Goal: Task Accomplishment & Management: Use online tool/utility

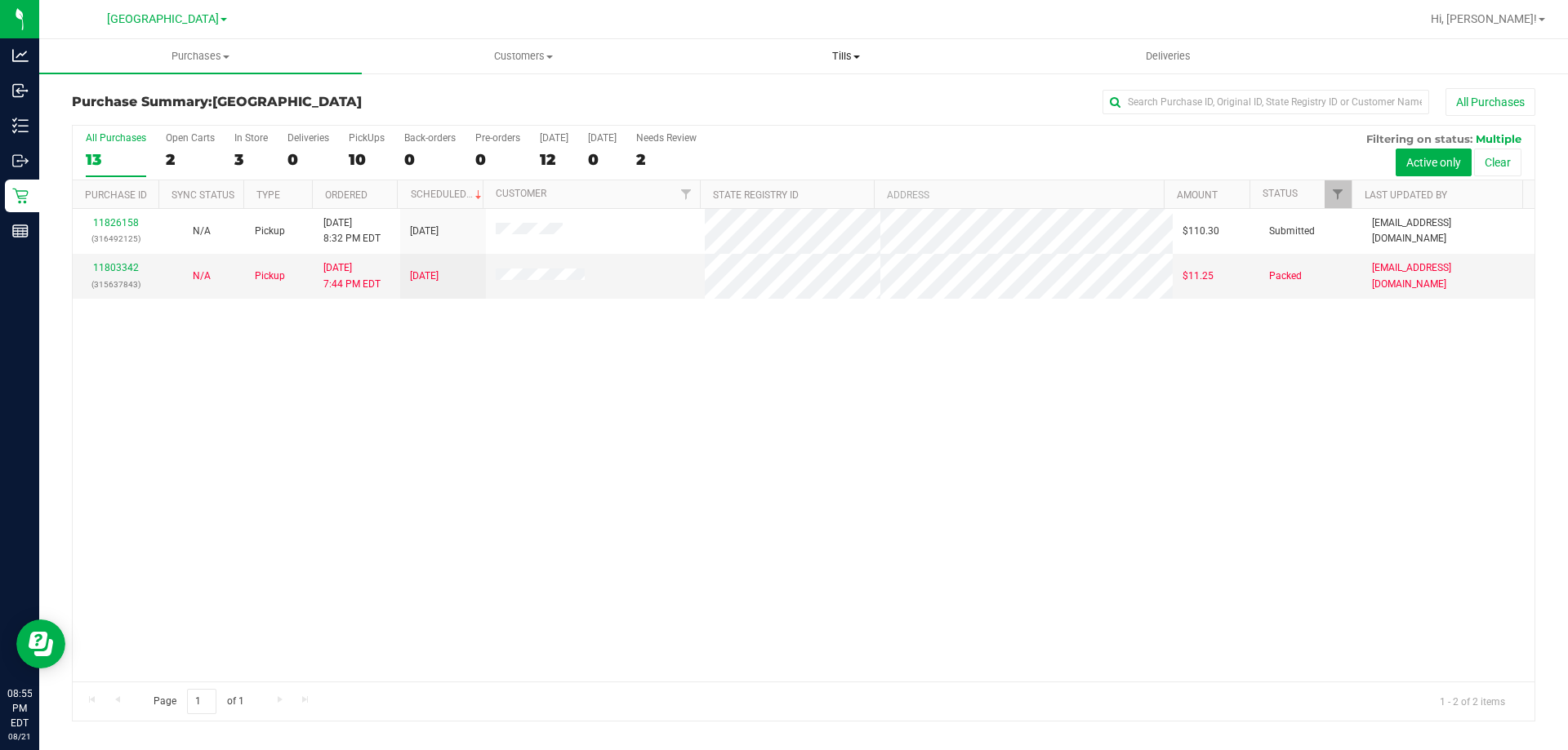
click at [821, 58] on span "Tills" at bounding box center [845, 56] width 321 height 15
click at [818, 93] on li "Manage tills" at bounding box center [845, 98] width 323 height 19
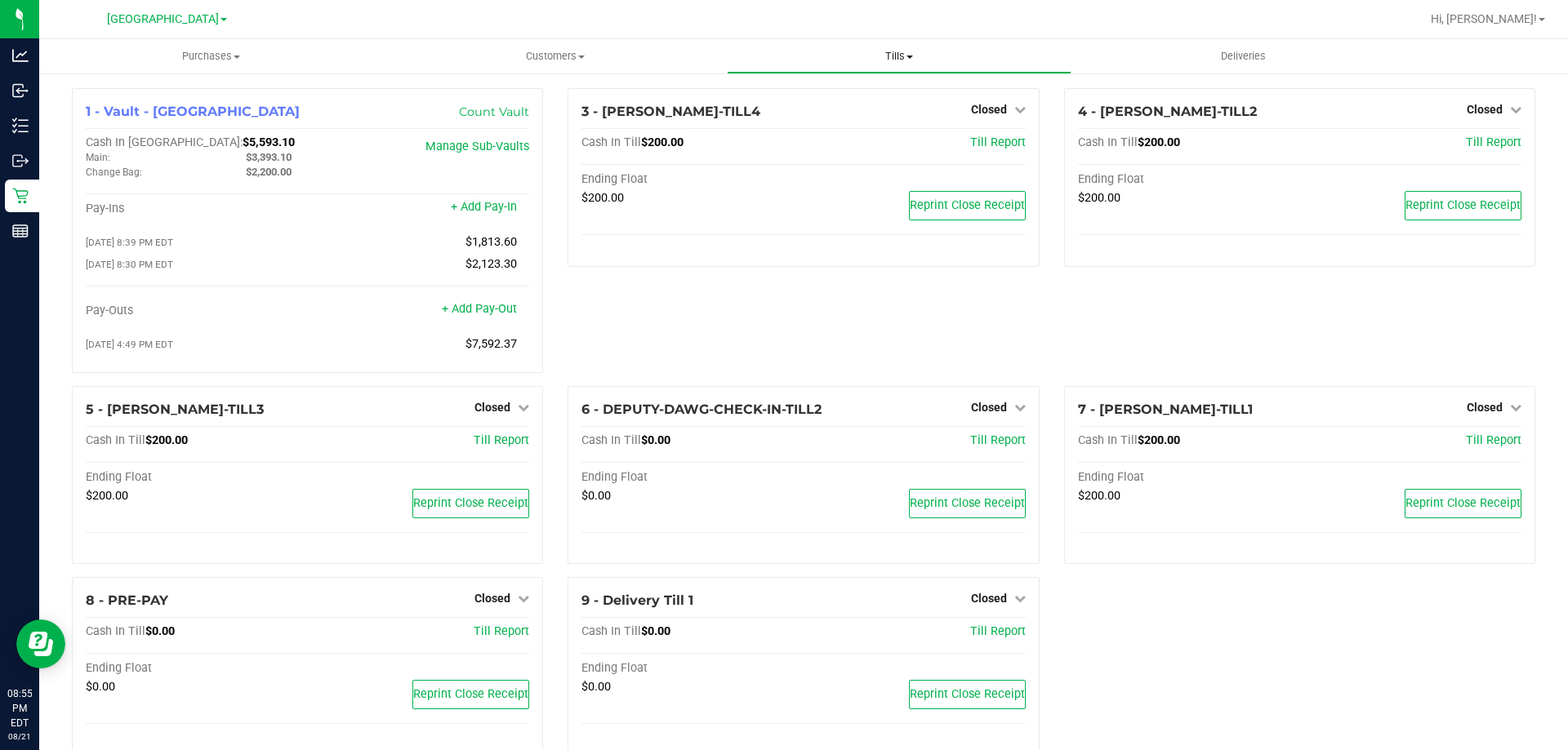
click at [894, 52] on span "Tills" at bounding box center [898, 56] width 342 height 15
click at [892, 114] on li "Reconcile e-payments" at bounding box center [898, 119] width 344 height 19
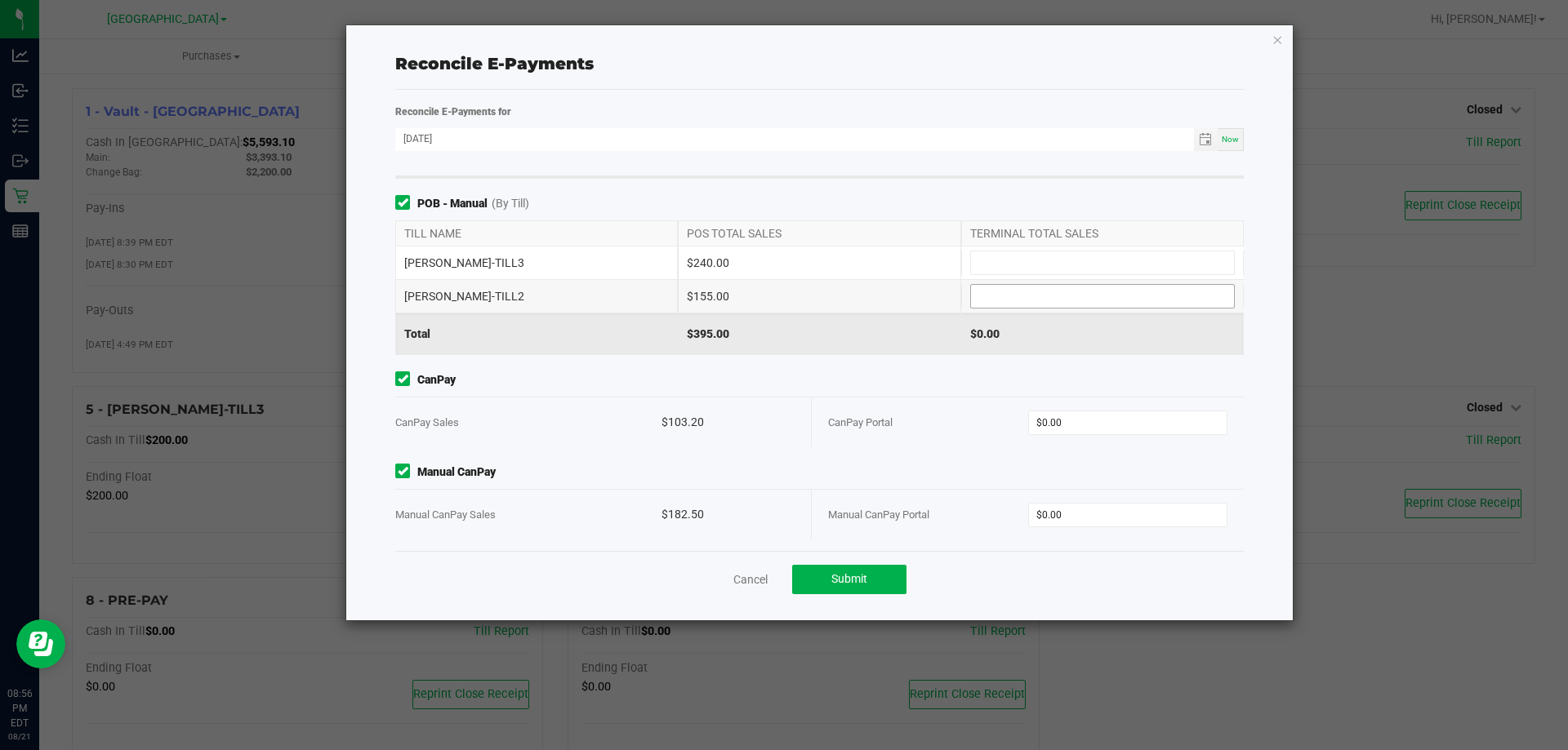
scroll to position [160, 0]
click at [1082, 512] on input "0" at bounding box center [1128, 512] width 199 height 23
type input "252.5"
type input "0"
type input "$252.50"
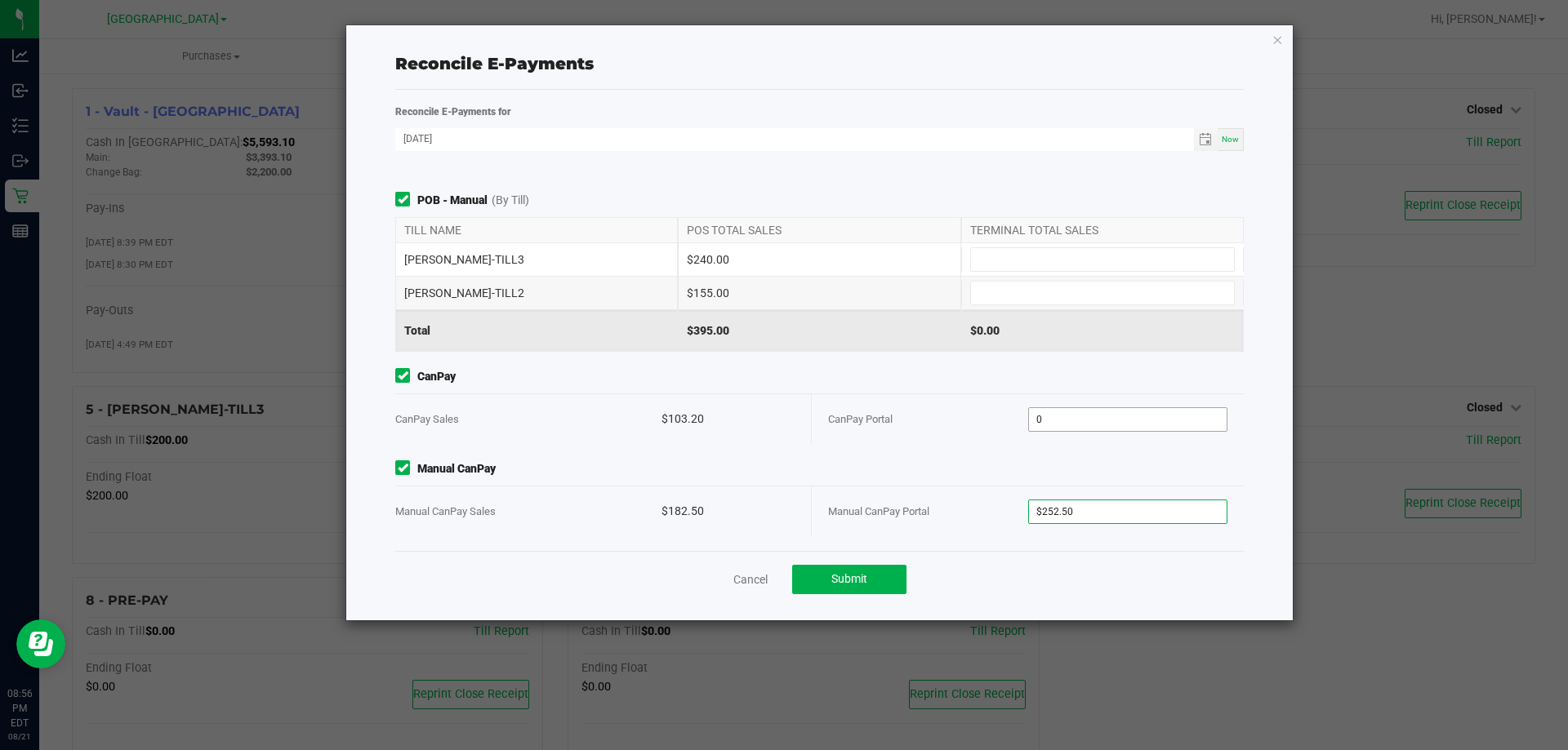
click at [1137, 420] on input "0" at bounding box center [1128, 419] width 199 height 23
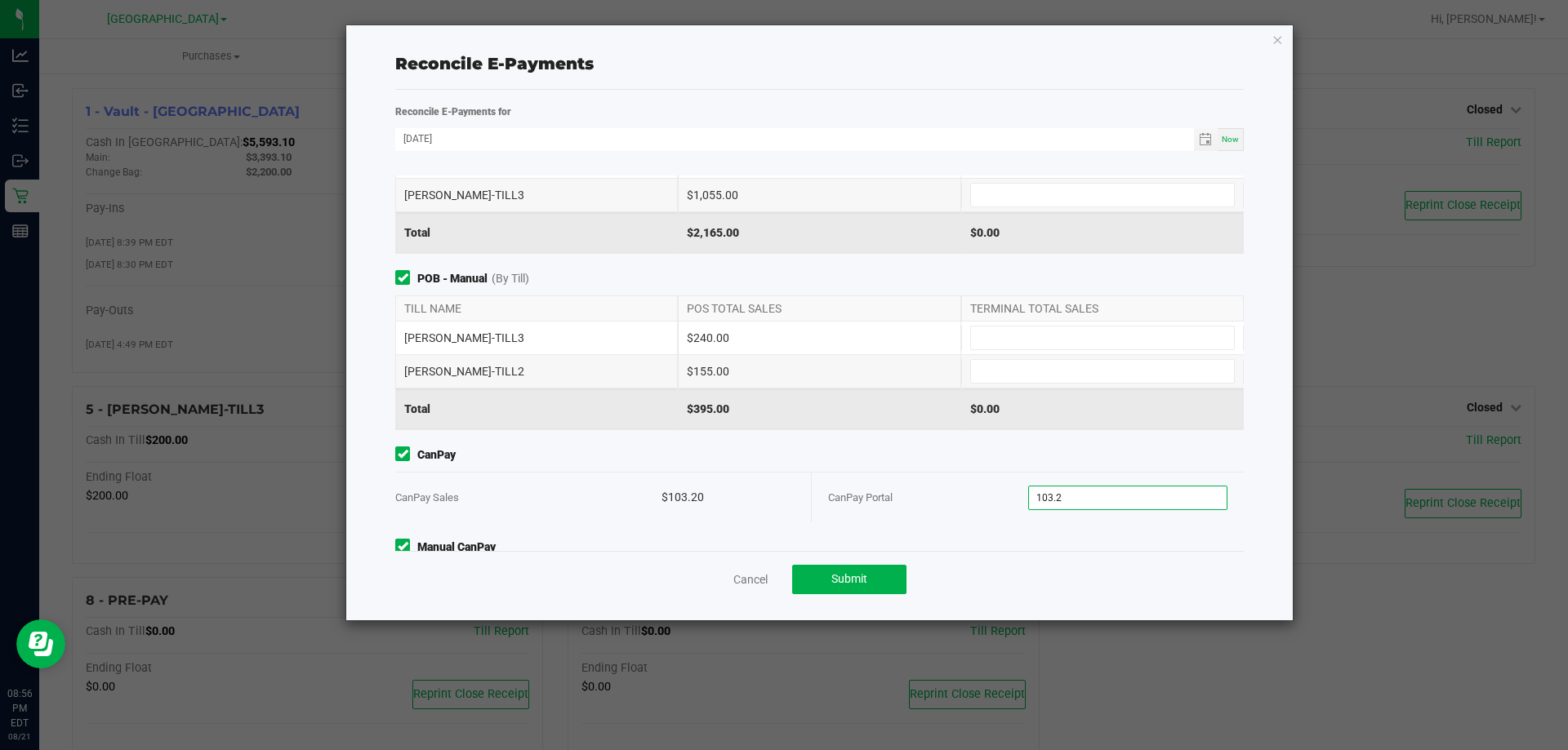
scroll to position [0, 0]
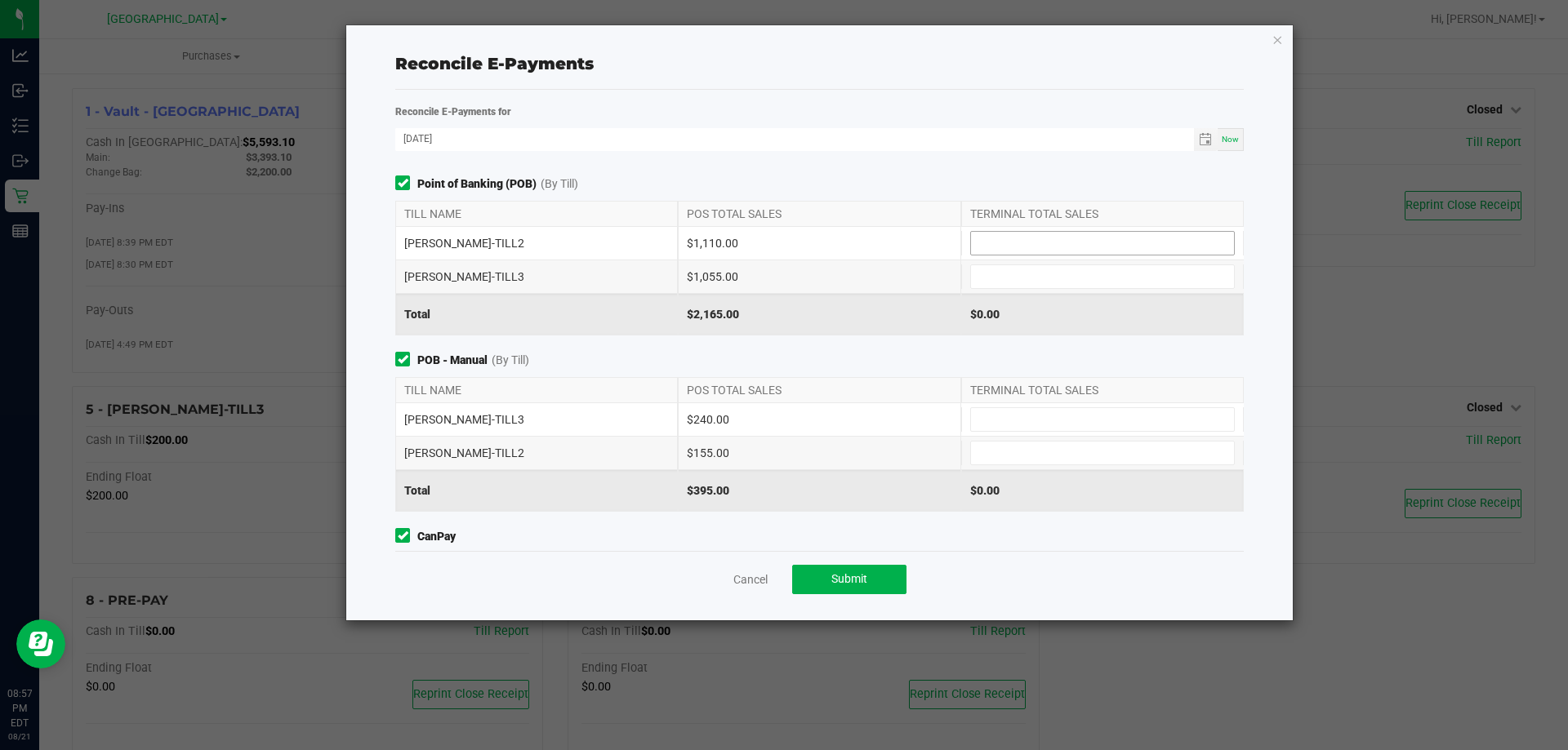
type input "$103.20"
click at [994, 247] on input at bounding box center [1102, 244] width 263 height 23
type input "$1,195.00"
click at [1002, 186] on span "Point of Banking (POB) (By [PERSON_NAME])" at bounding box center [819, 185] width 849 height 18
click at [1021, 419] on input at bounding box center [1102, 419] width 263 height 23
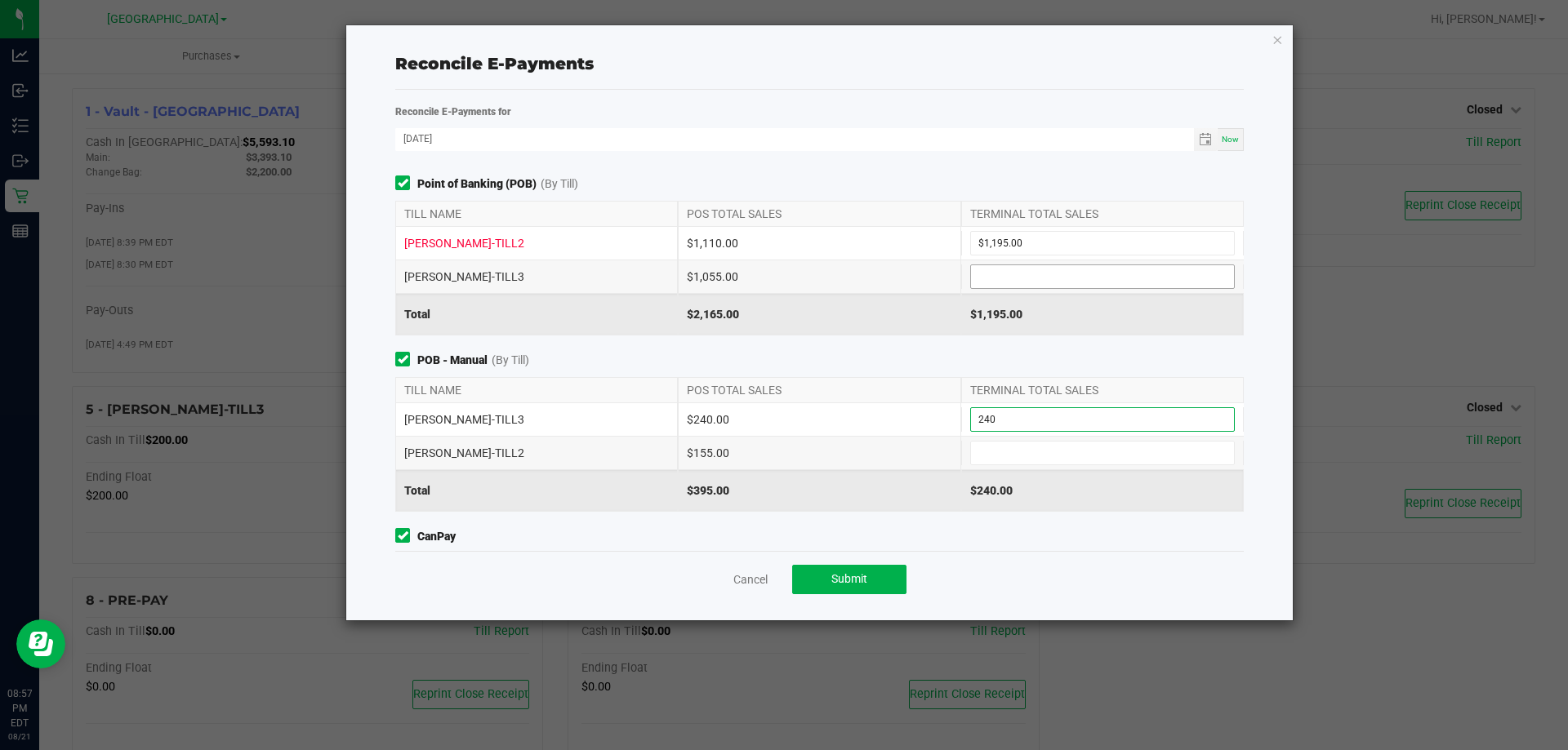
type input "$240.00"
click at [1017, 274] on input at bounding box center [1102, 277] width 263 height 23
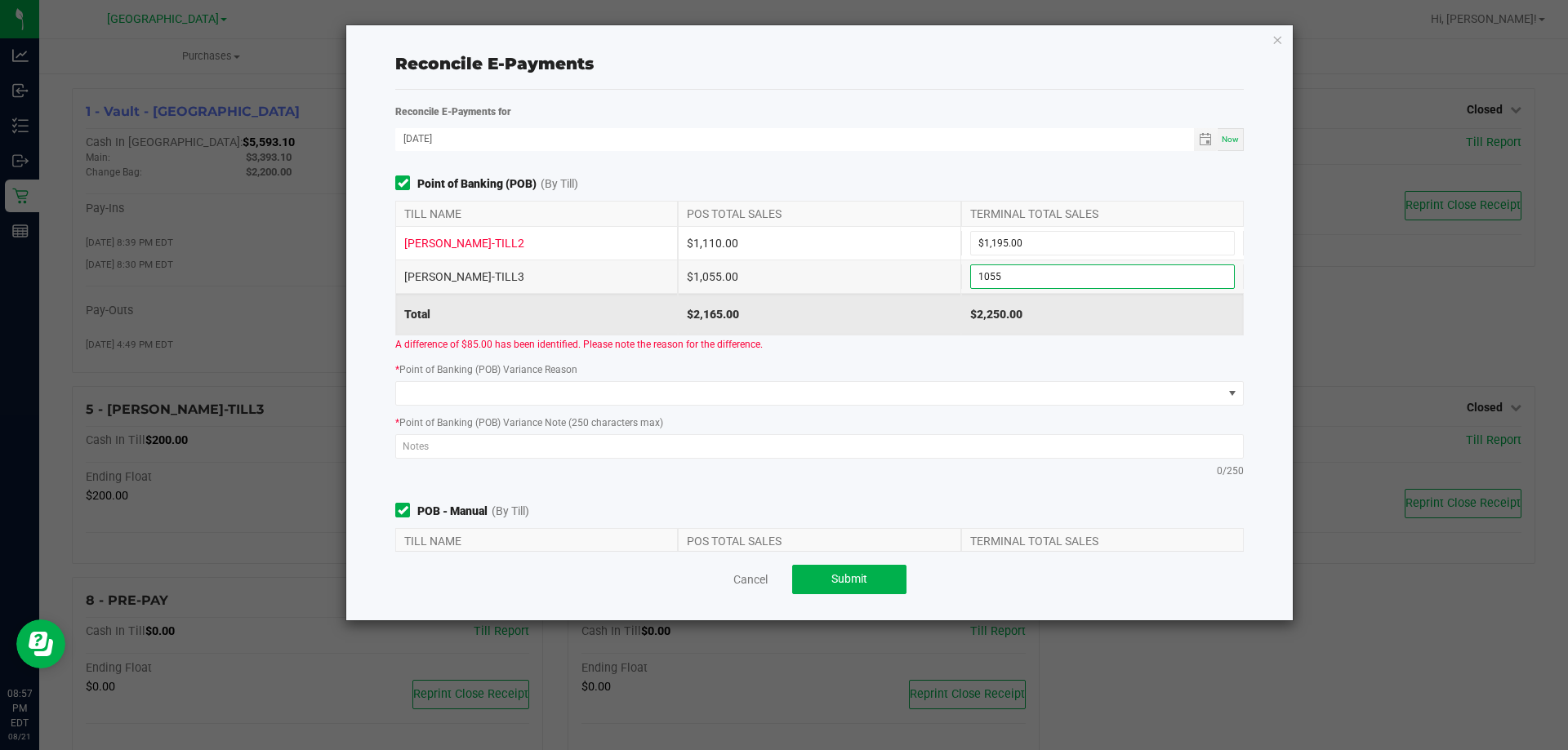
type input "$1,055.00"
click at [955, 353] on div "Point of Banking (POB) (By Till) TILL NAME POS TOTAL SALES TERMINAL TOTAL SALES…" at bounding box center [820, 331] width 873 height 311
click at [1003, 235] on input "1195" at bounding box center [1102, 244] width 263 height 23
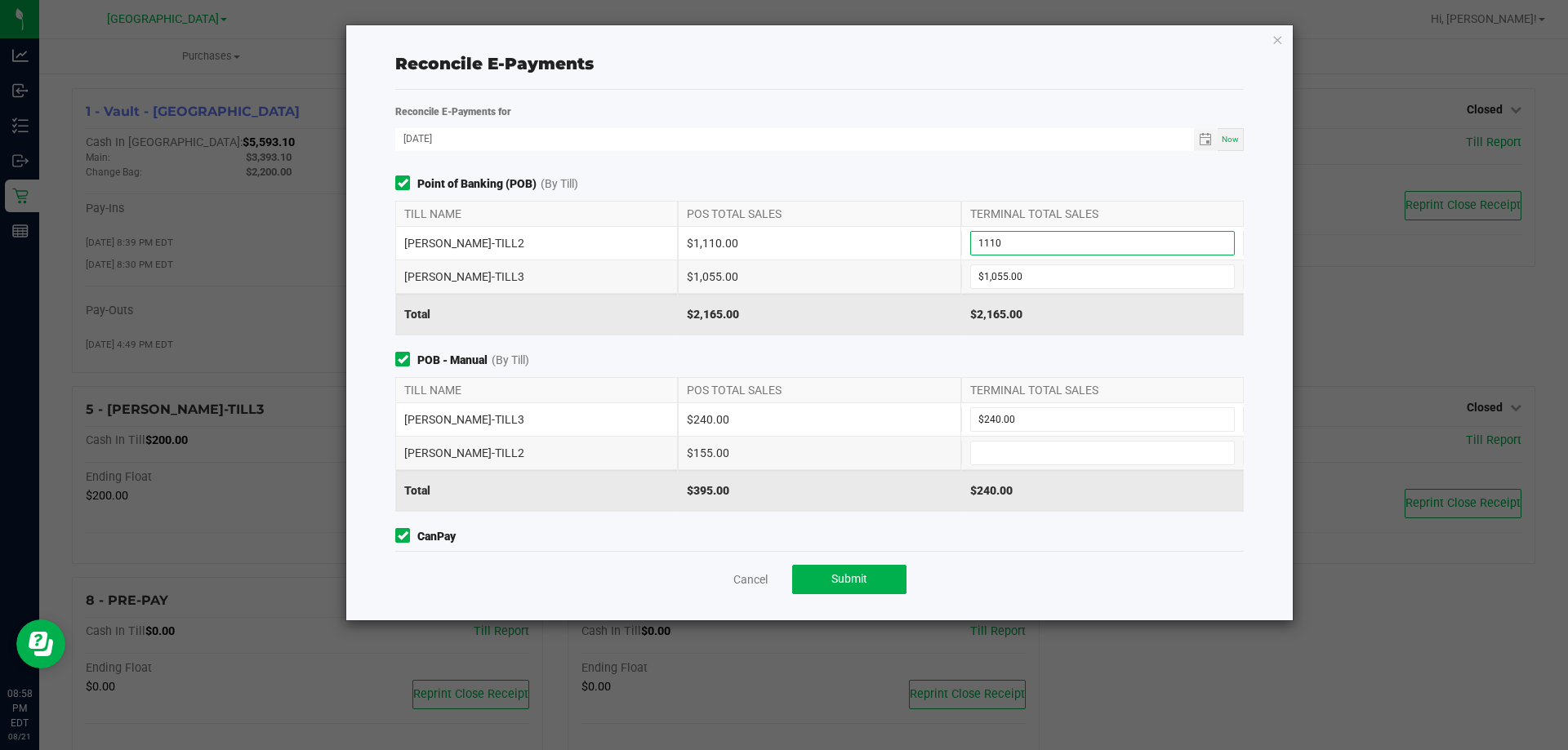
scroll to position [82, 0]
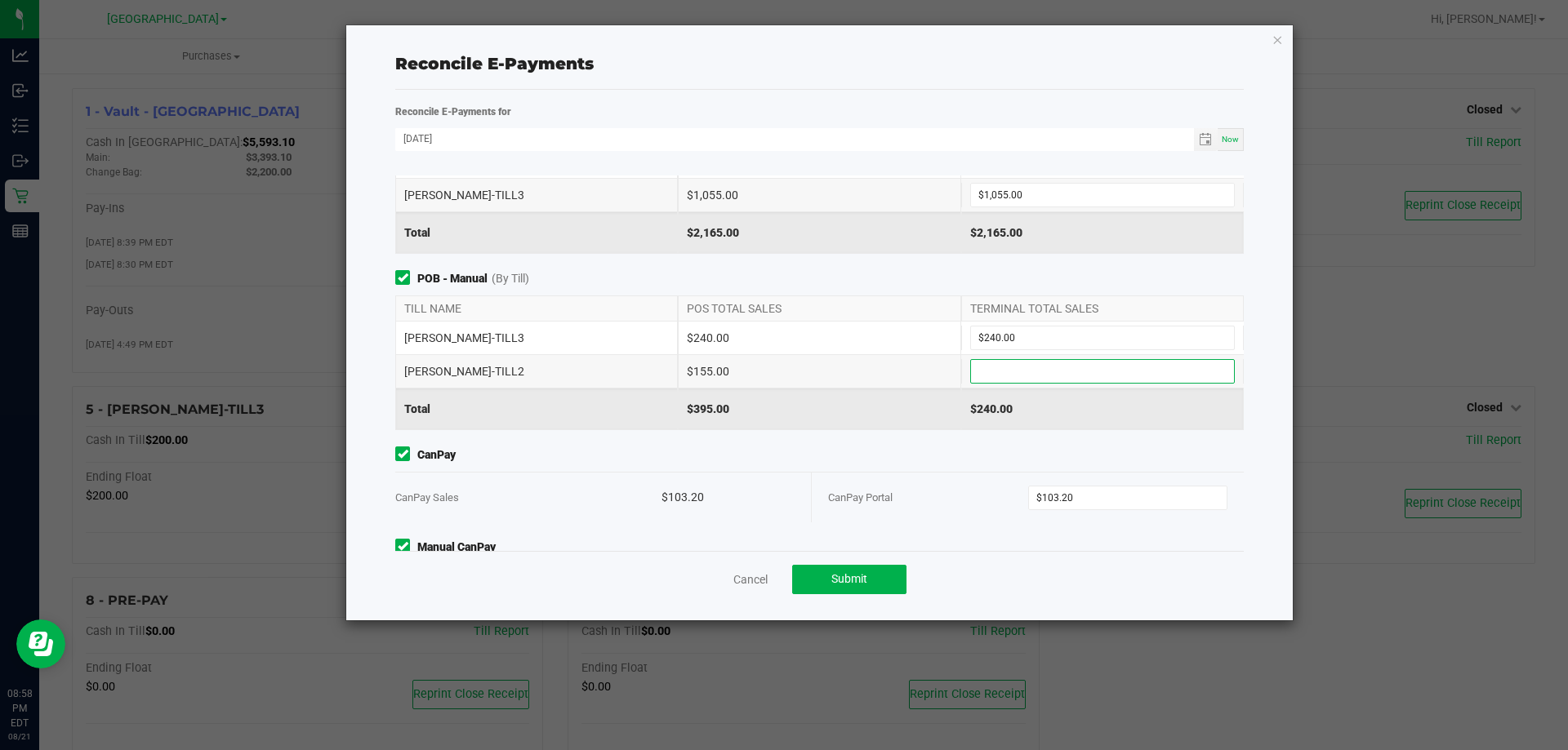
type input "$1,110.00"
click at [1080, 367] on input at bounding box center [1102, 372] width 263 height 23
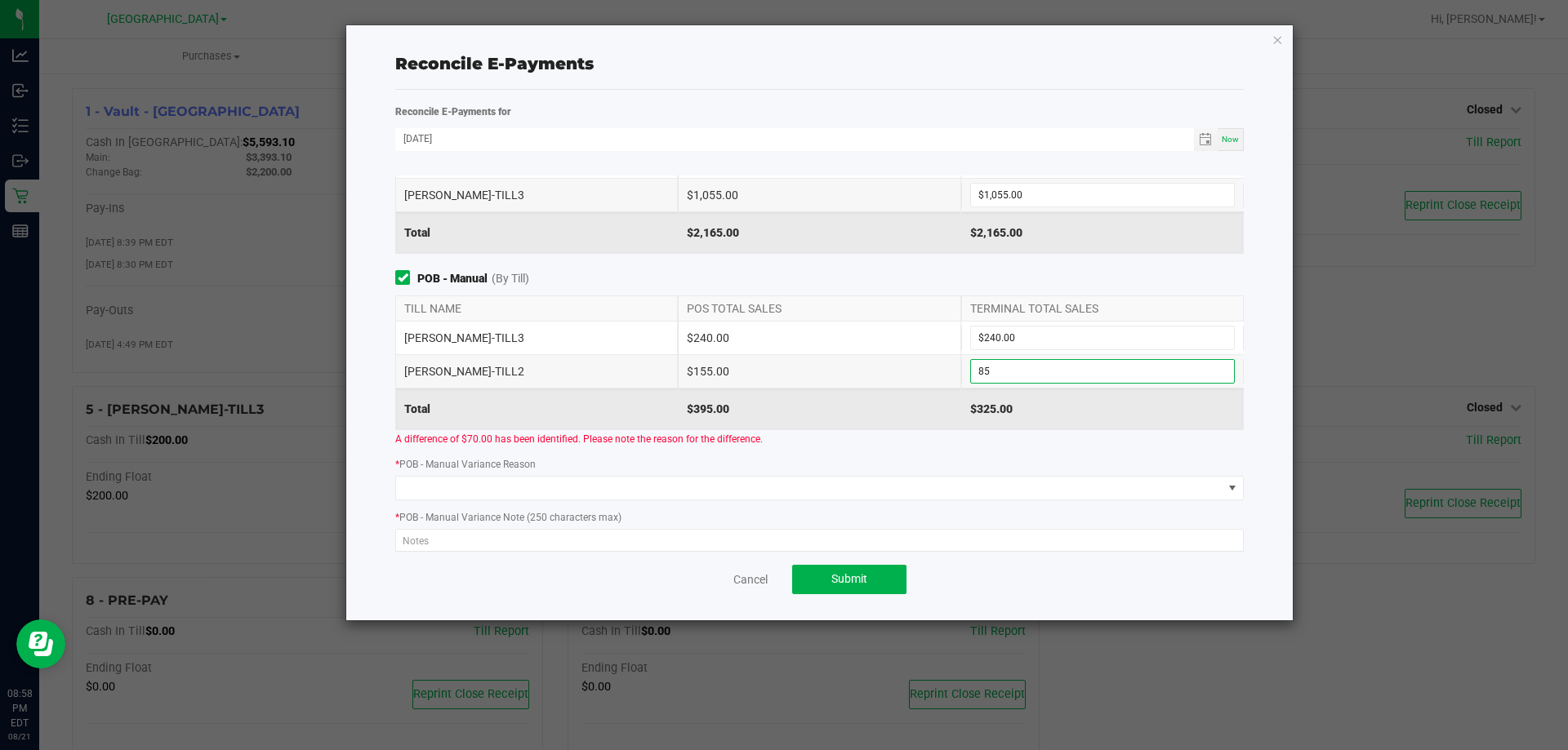
type input "$85.00"
click at [1105, 266] on div "Point of Banking (POB) (By Till) TILL NAME POS TOTAL SALES TERMINAL TOTAL SALES…" at bounding box center [820, 363] width 873 height 375
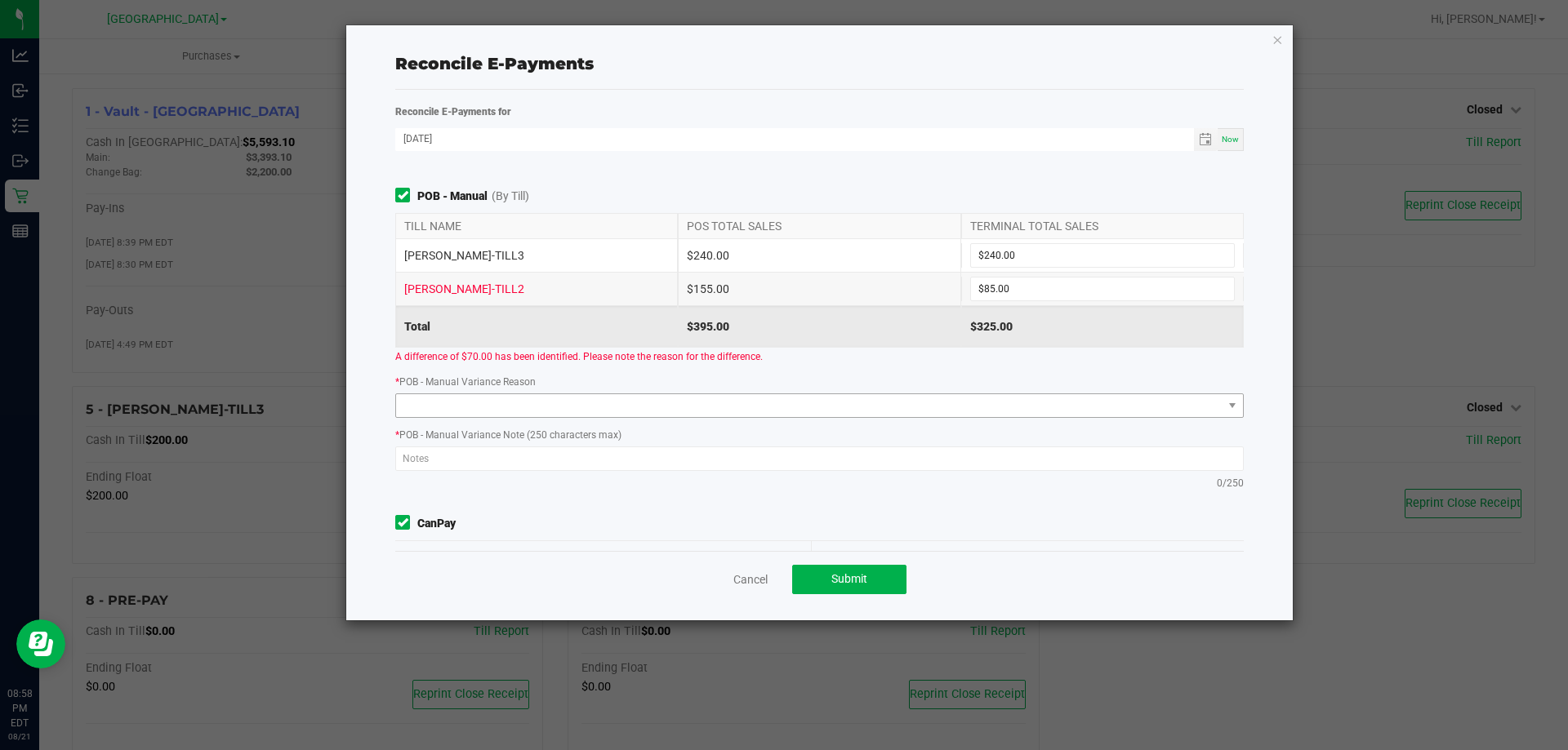
scroll to position [135, 0]
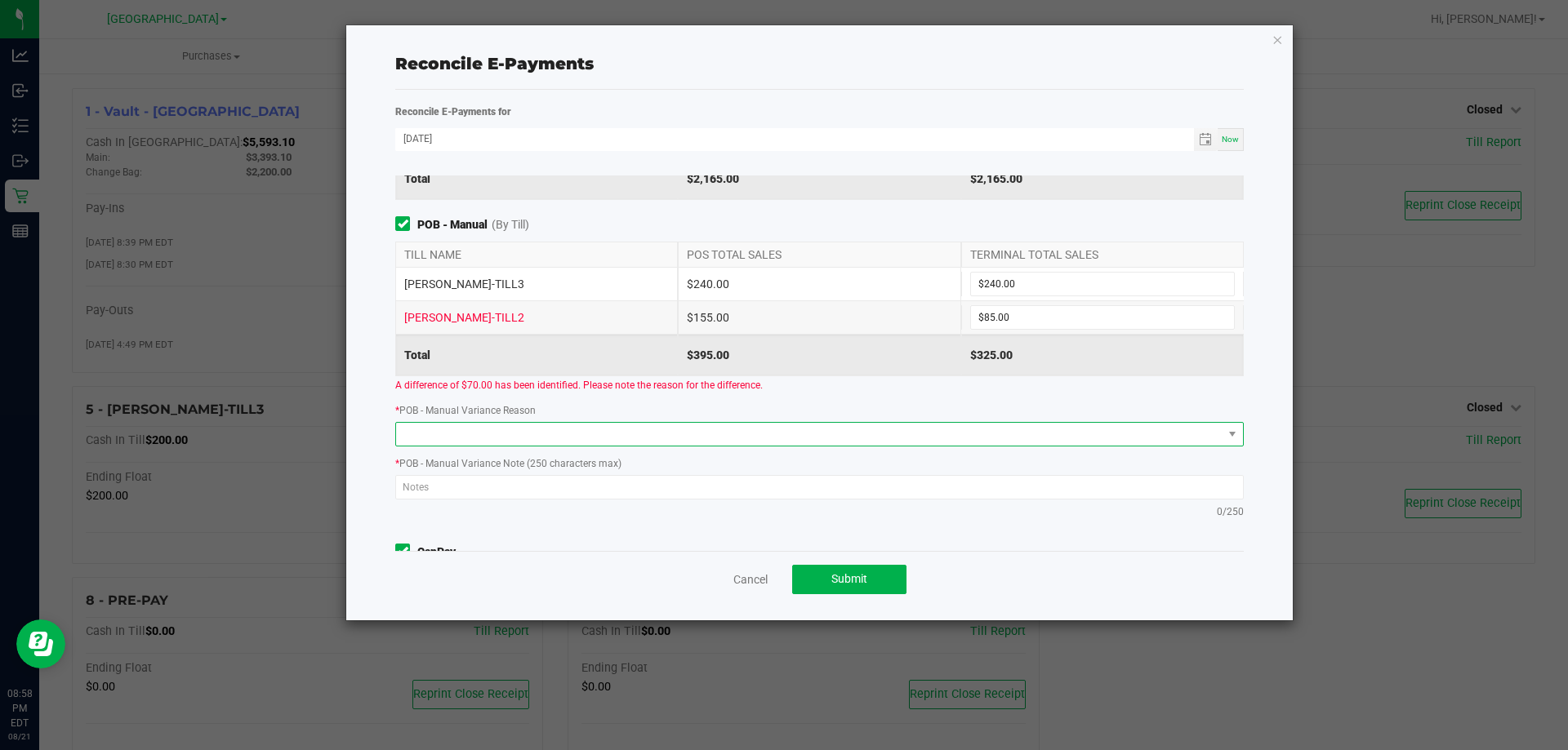
click at [1176, 435] on span at bounding box center [809, 434] width 827 height 23
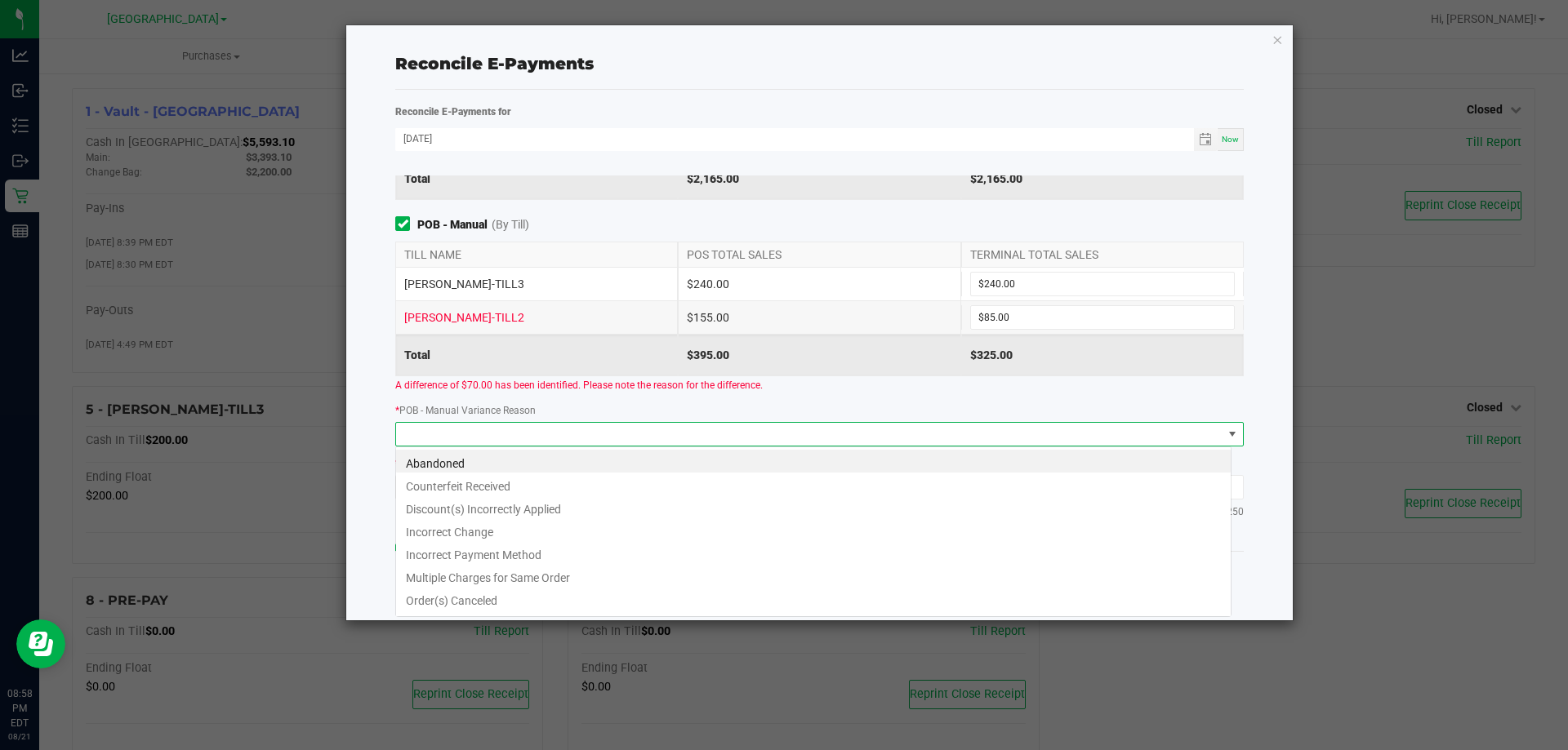
scroll to position [25, 836]
click at [731, 558] on li "Incorrect Payment Method" at bounding box center [813, 553] width 835 height 23
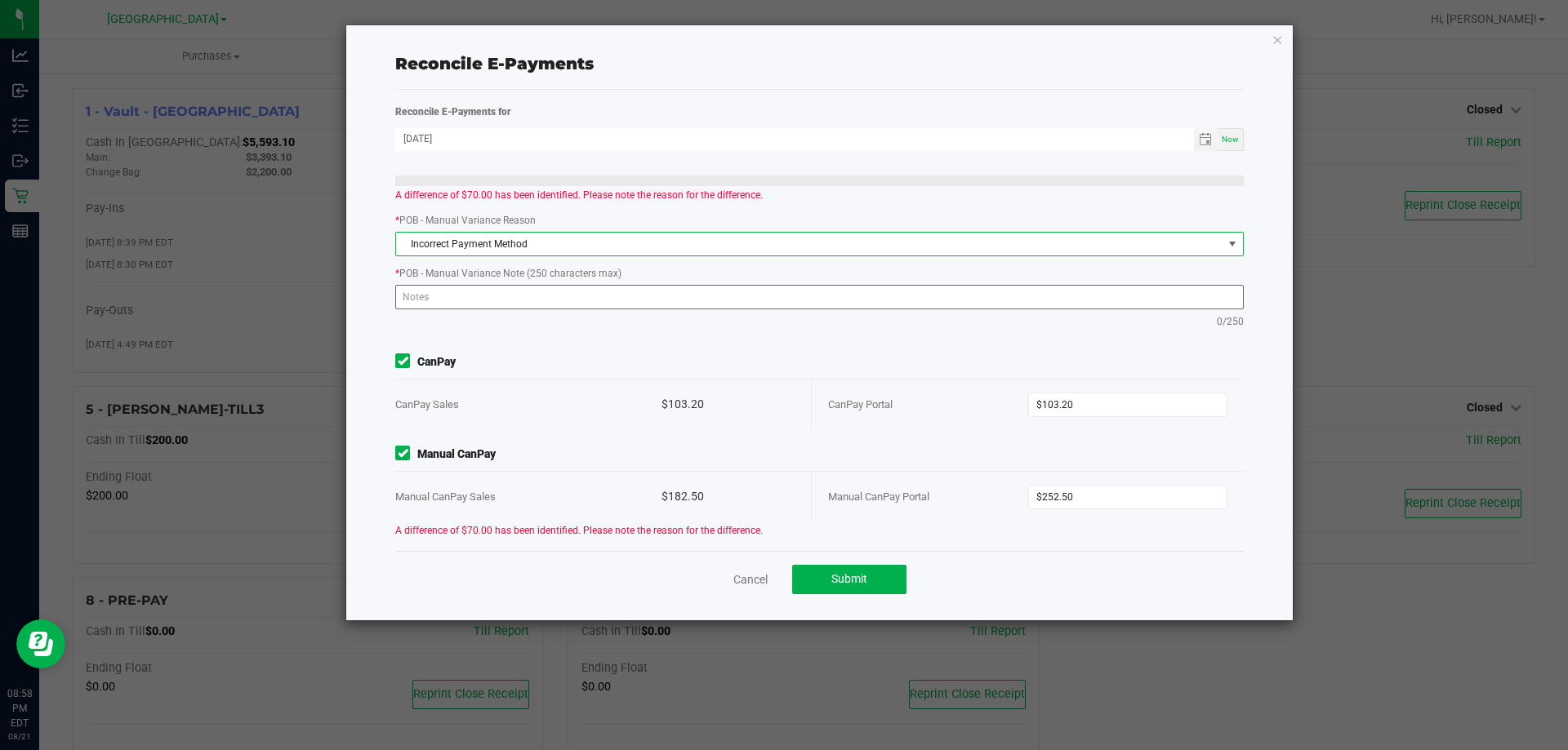
scroll to position [462, 0]
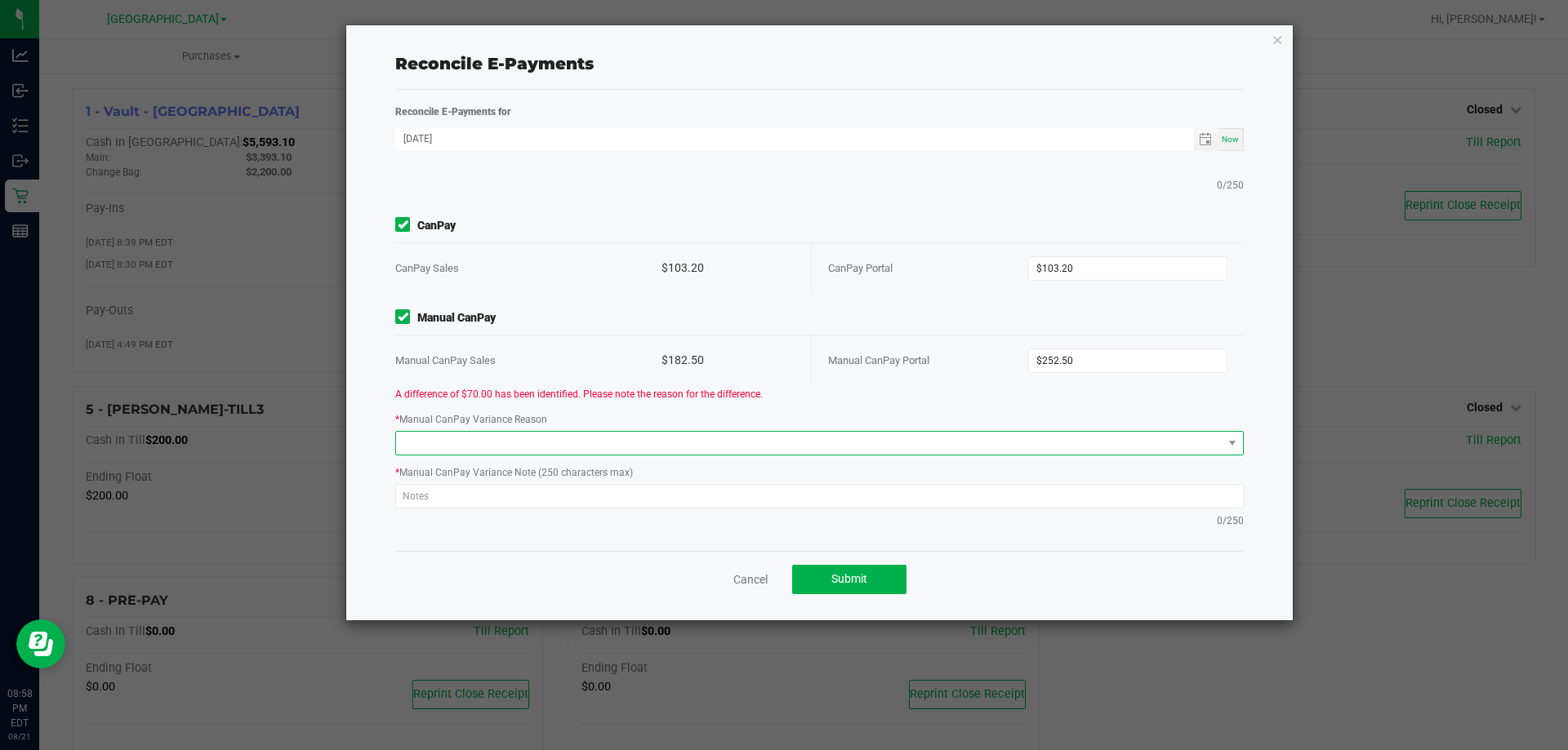
click at [910, 433] on span at bounding box center [809, 443] width 827 height 23
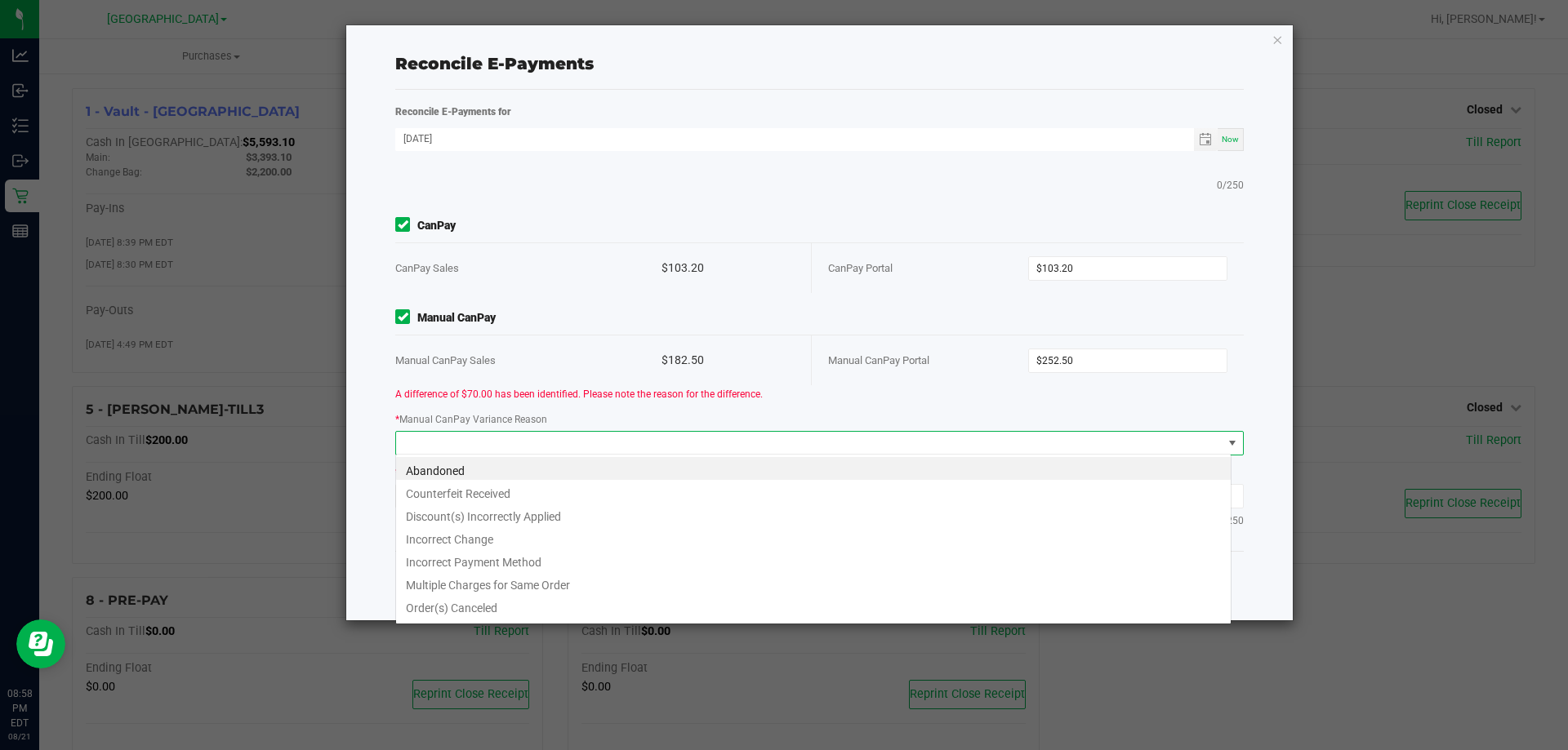
scroll to position [25, 836]
click at [759, 534] on li "Incorrect Change" at bounding box center [813, 537] width 835 height 23
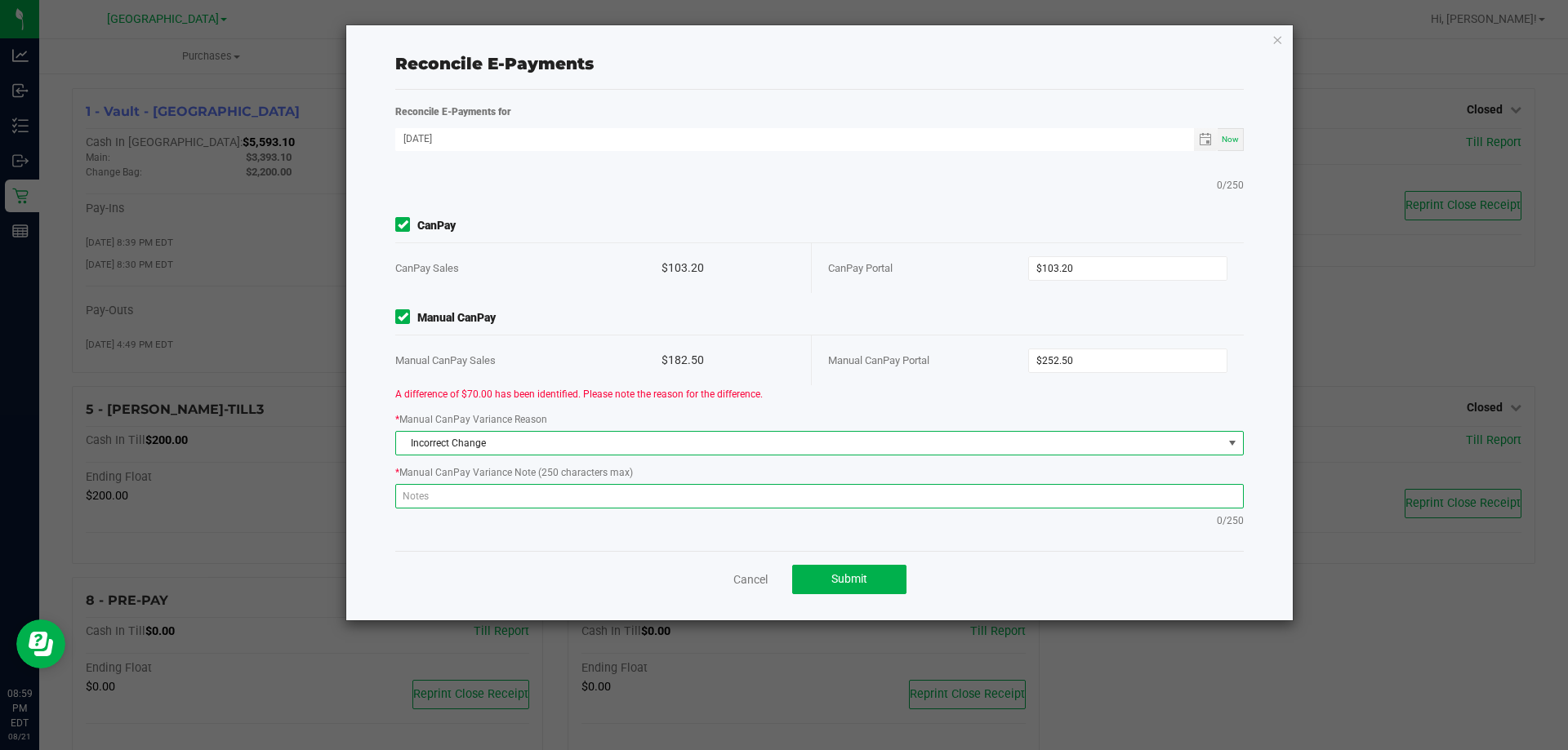
click at [970, 492] on textarea at bounding box center [819, 497] width 849 height 25
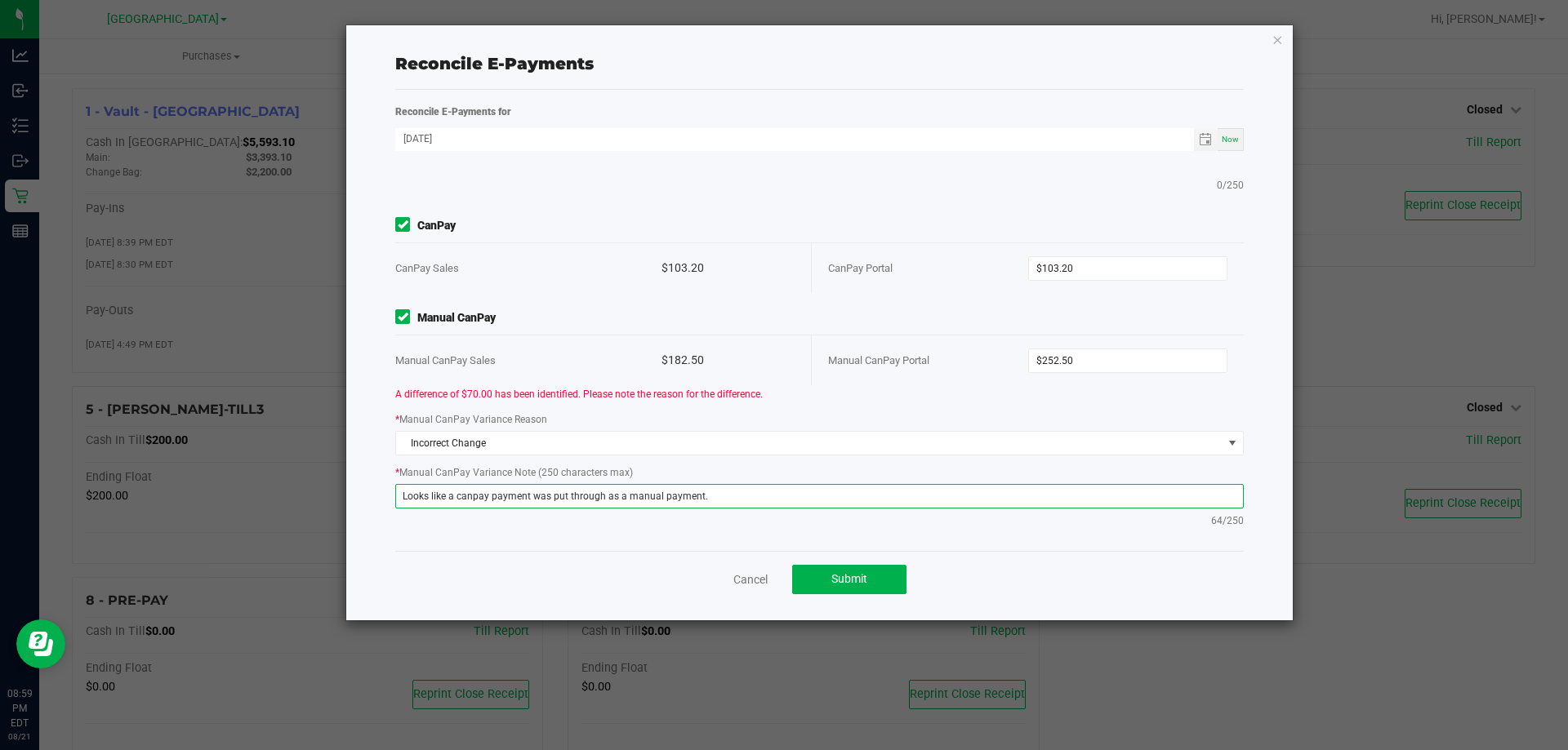
drag, startPoint x: 729, startPoint y: 494, endPoint x: 399, endPoint y: 506, distance: 330.2
click at [399, 506] on textarea "Looks like a canpay payment was put through as a manual payment." at bounding box center [819, 497] width 849 height 25
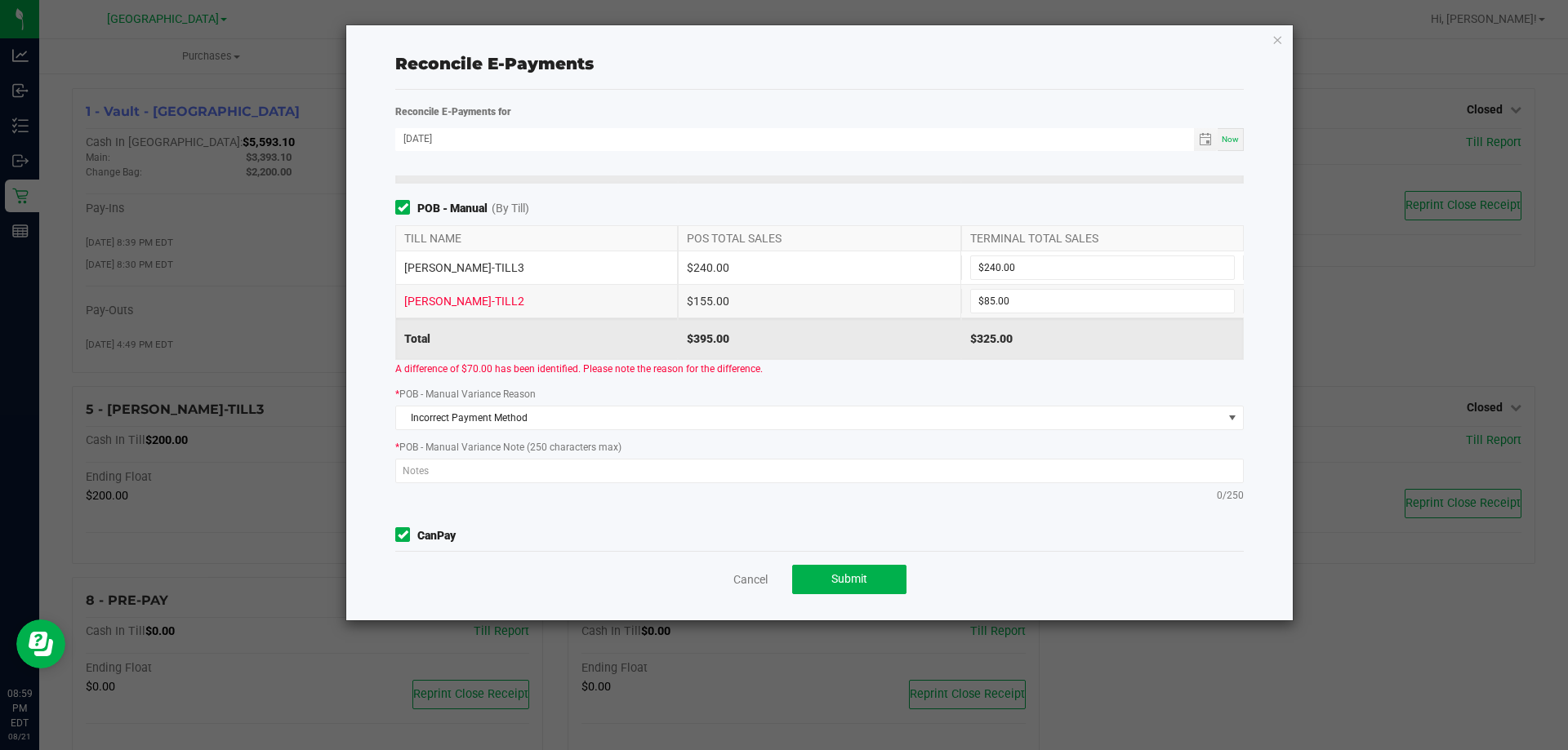
scroll to position [135, 0]
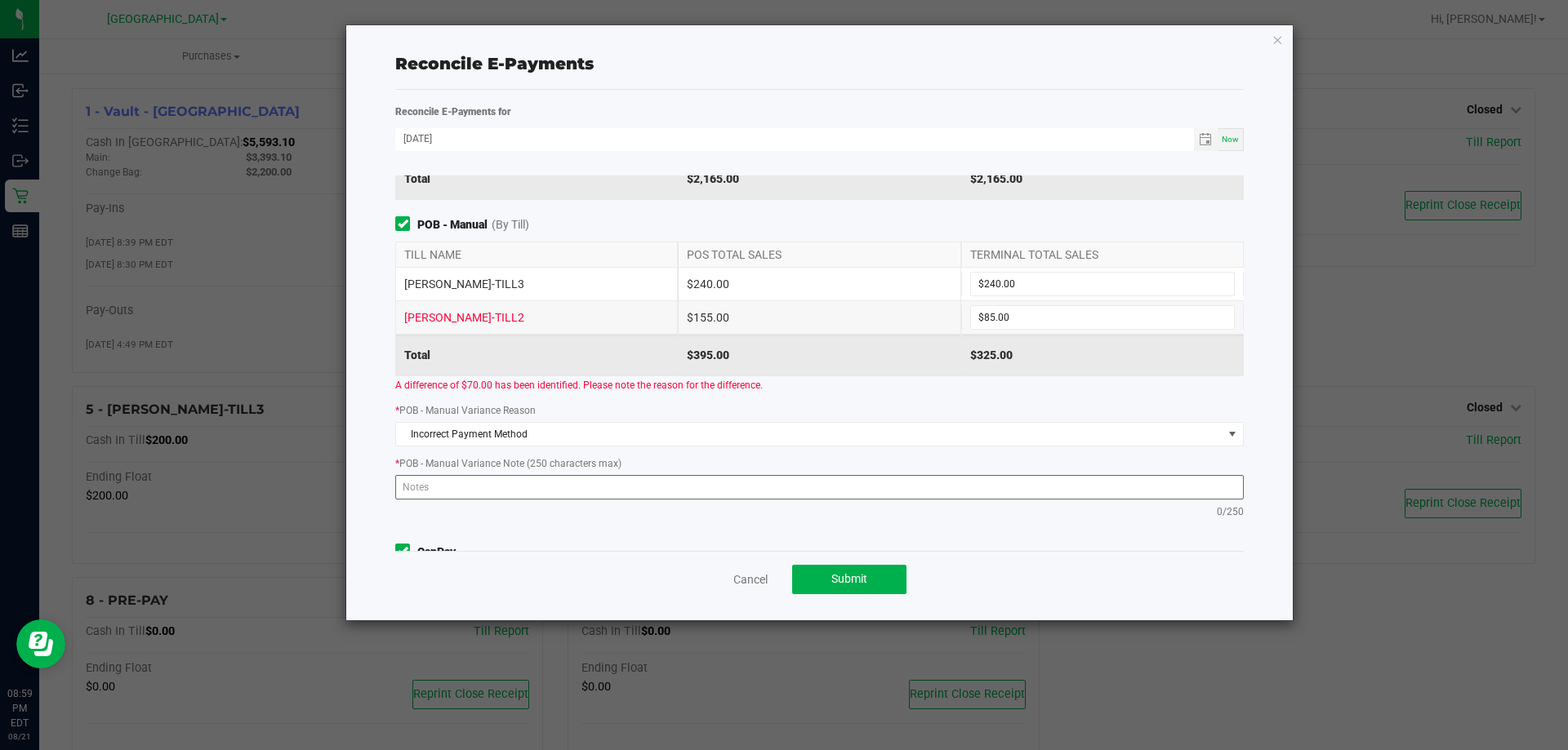
type textarea "Looks like a canpay payment was put through as a manual payment."
click at [608, 478] on textarea at bounding box center [819, 487] width 849 height 25
paste textarea "Looks like a canpay payment was put through as a manual payment."
type textarea "Looks like a canpay payment was put through as a manual payment."
click at [757, 402] on div "* POB - Manual Variance Reason Incorrect Payment Method" at bounding box center [820, 424] width 873 height 45
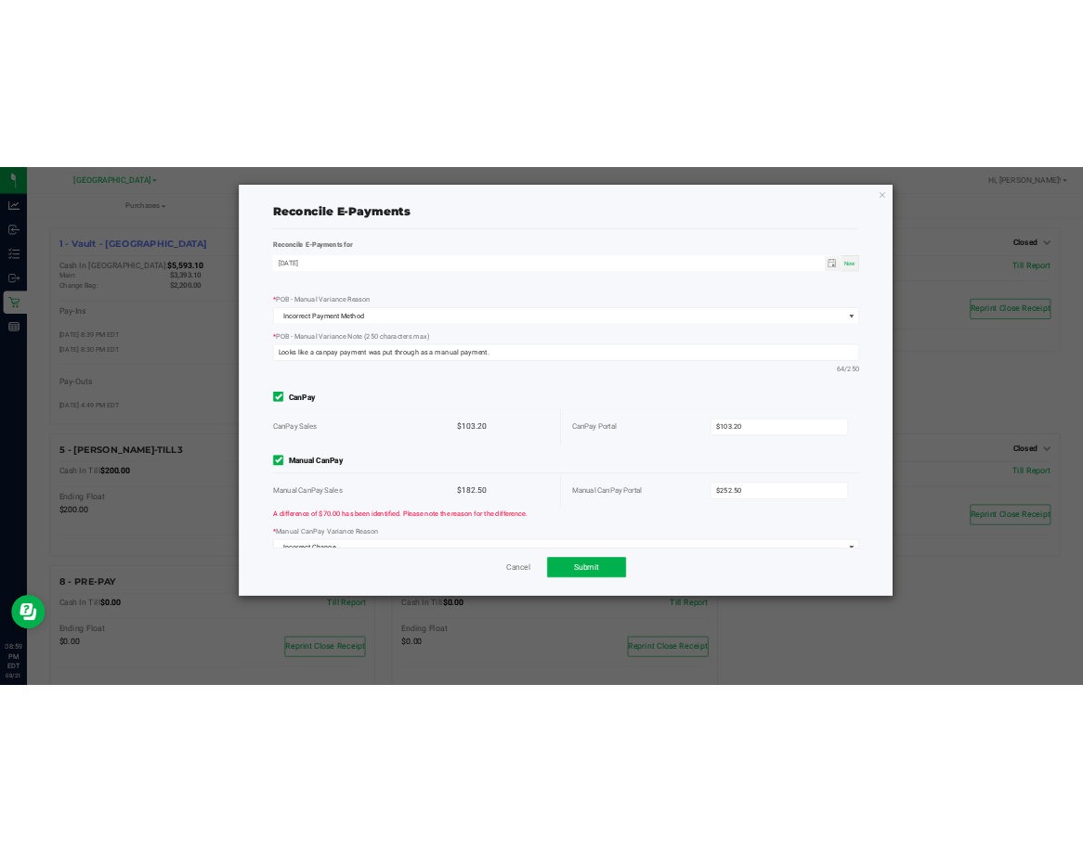
scroll to position [526, 0]
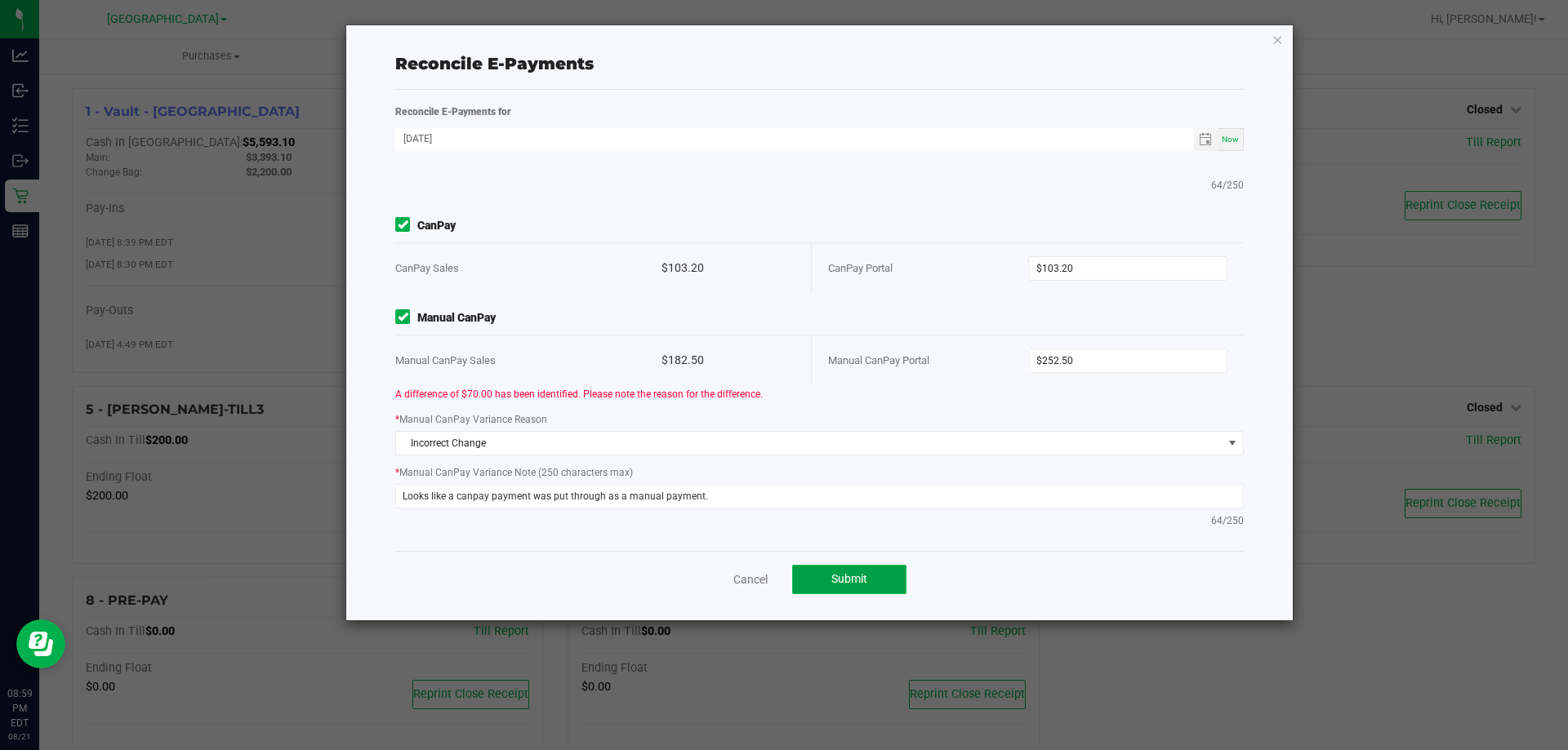
click at [859, 579] on span "Submit" at bounding box center [849, 579] width 36 height 13
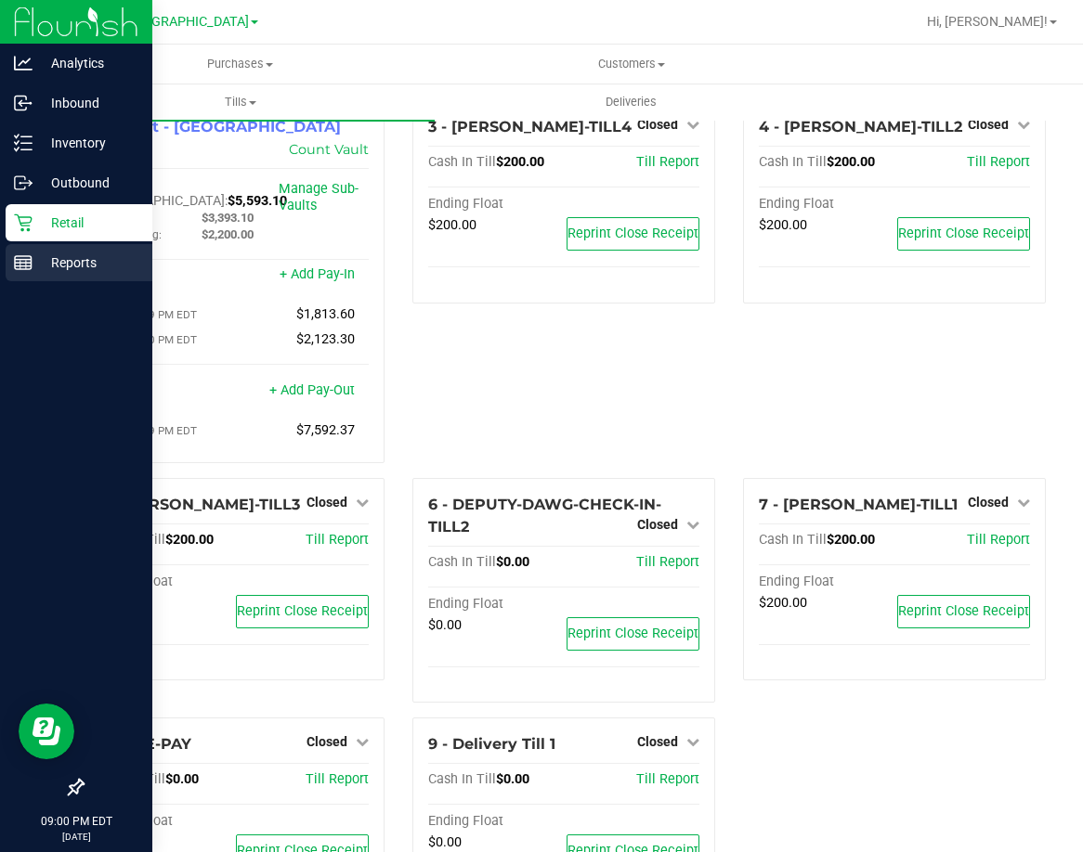
click at [28, 262] on icon at bounding box center [23, 263] width 19 height 19
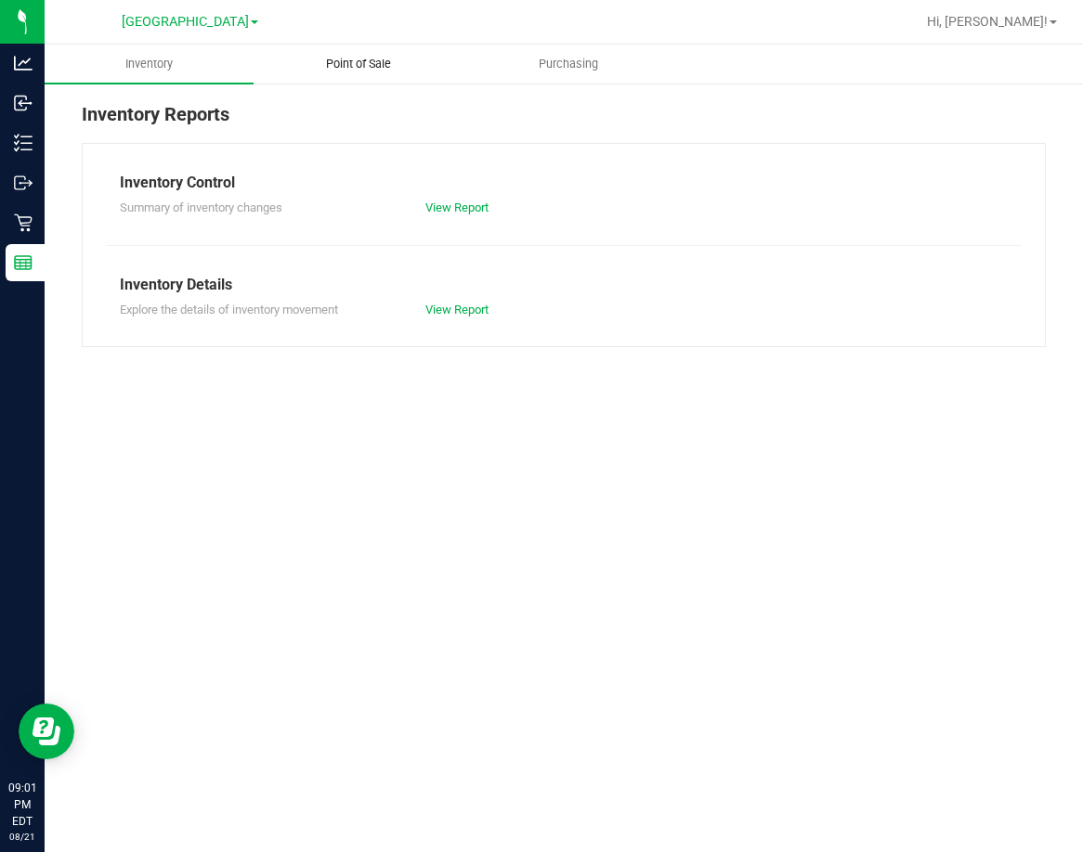
click at [359, 58] on span "Point of Sale" at bounding box center [358, 64] width 115 height 17
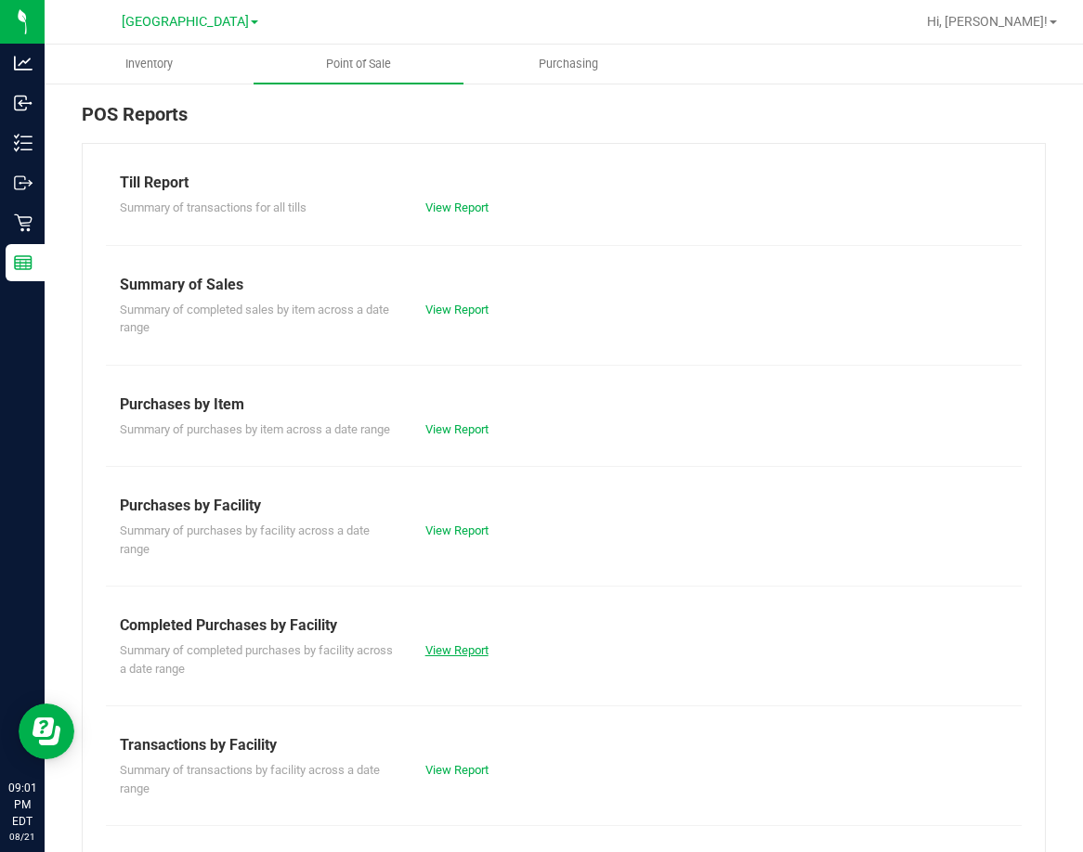
click at [449, 657] on link "View Report" at bounding box center [456, 651] width 63 height 14
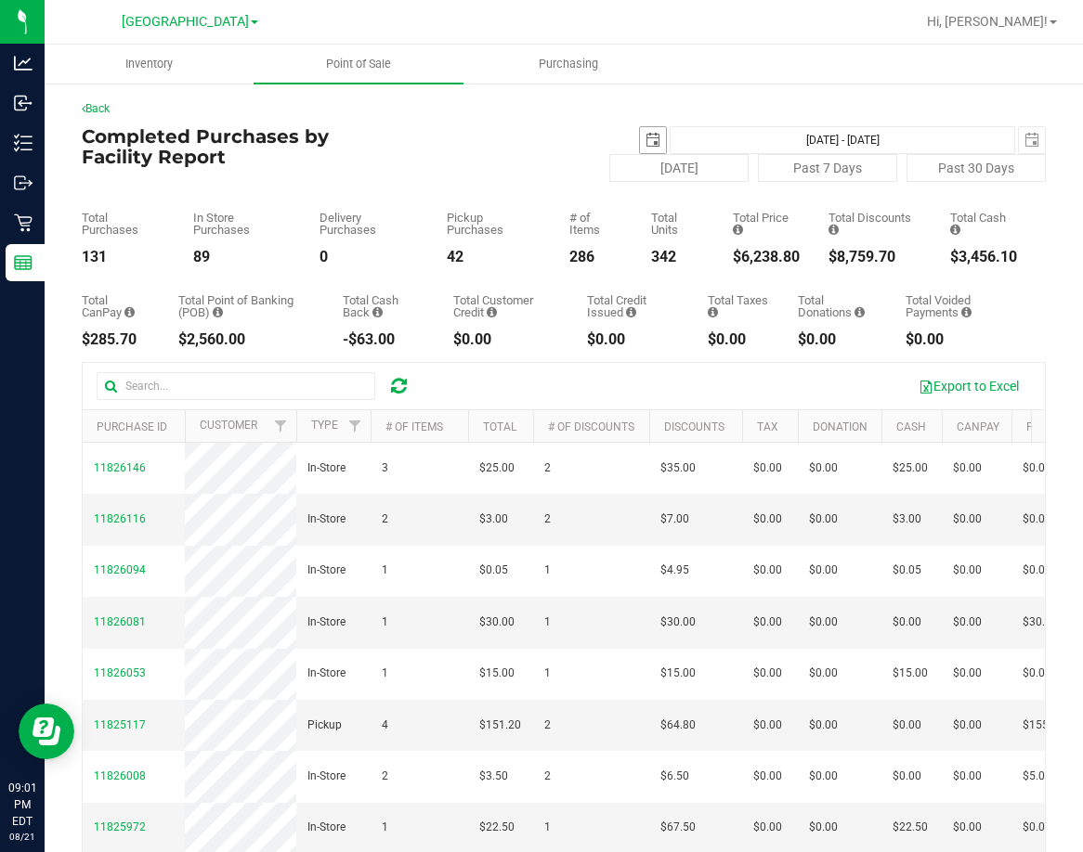
click at [645, 133] on span "select" at bounding box center [652, 140] width 15 height 15
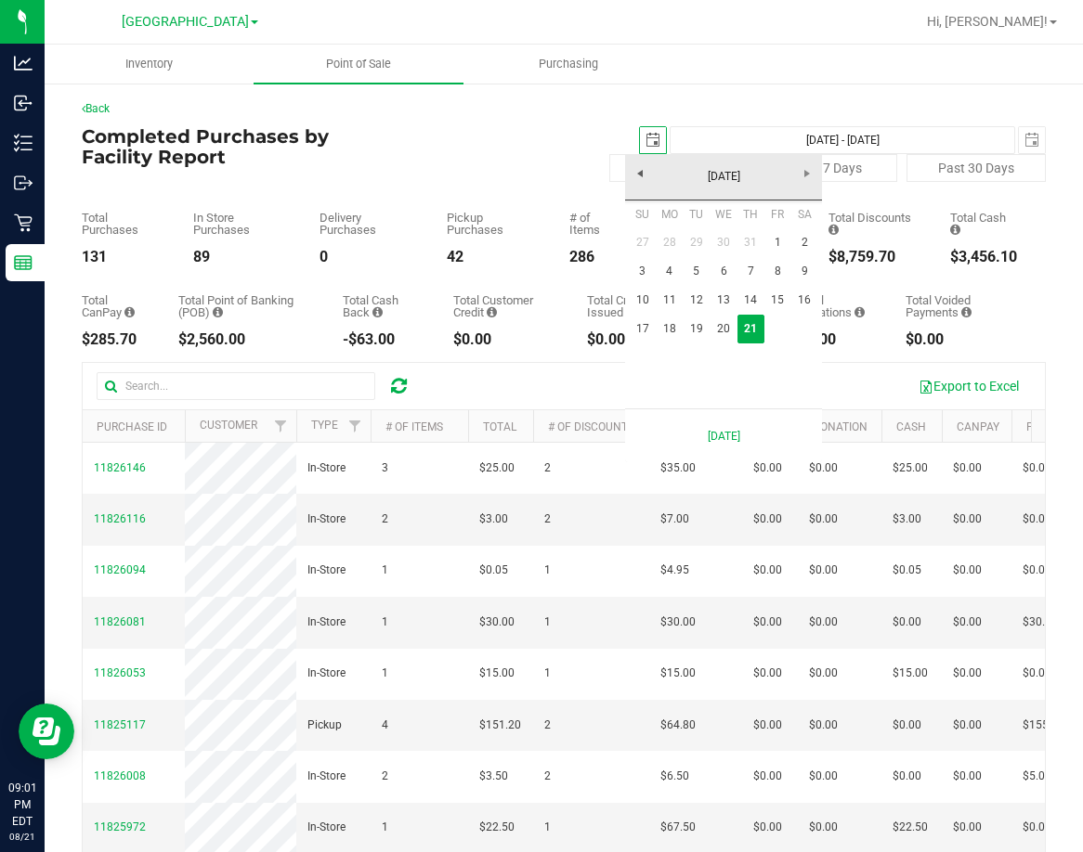
scroll to position [0, 46]
click at [671, 327] on link "18" at bounding box center [669, 329] width 27 height 29
type input "[DATE]"
type input "[DATE] - [DATE]"
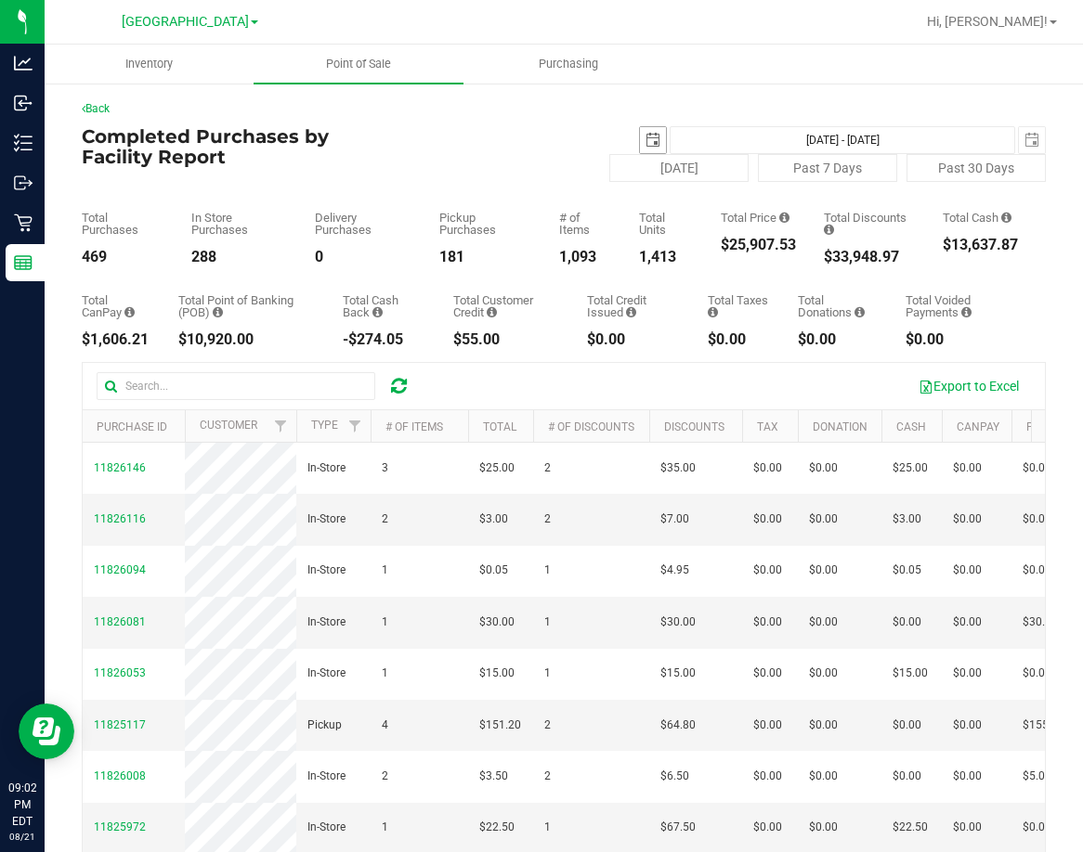
click at [645, 141] on span "select" at bounding box center [652, 140] width 15 height 15
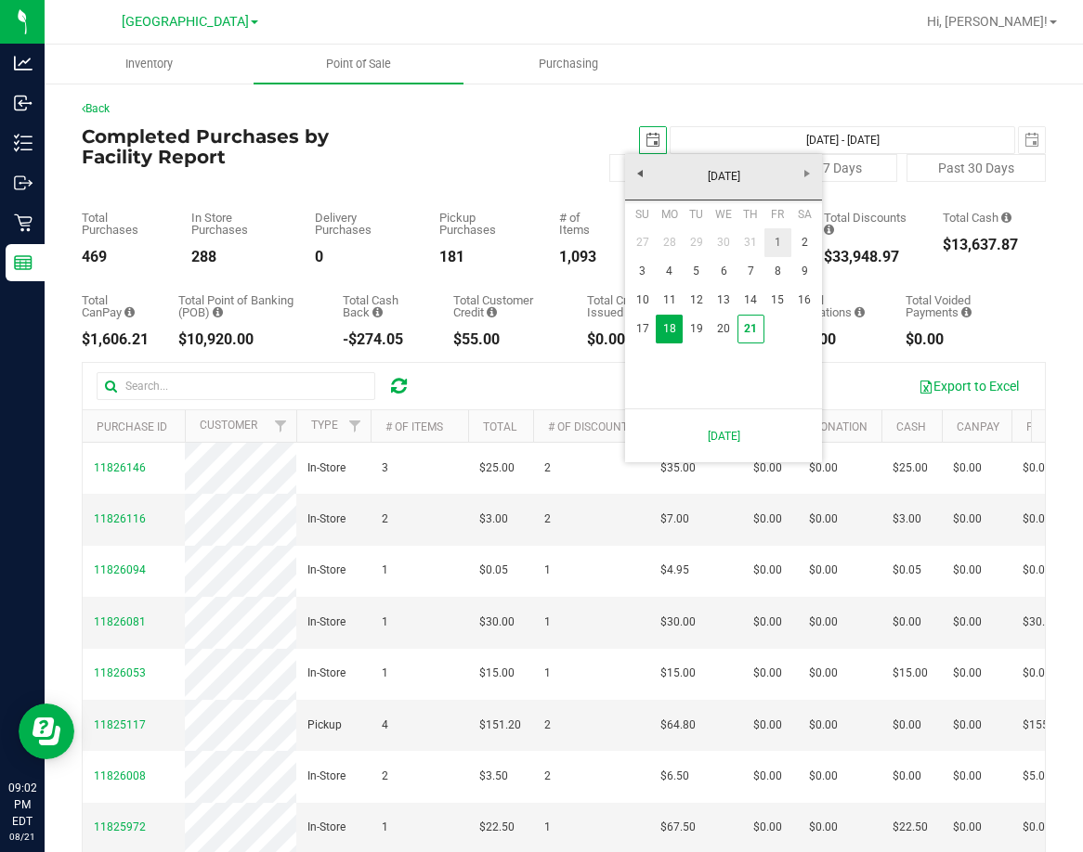
click at [776, 241] on link "1" at bounding box center [777, 242] width 27 height 29
type input "[DATE]"
type input "[DATE] - [DATE]"
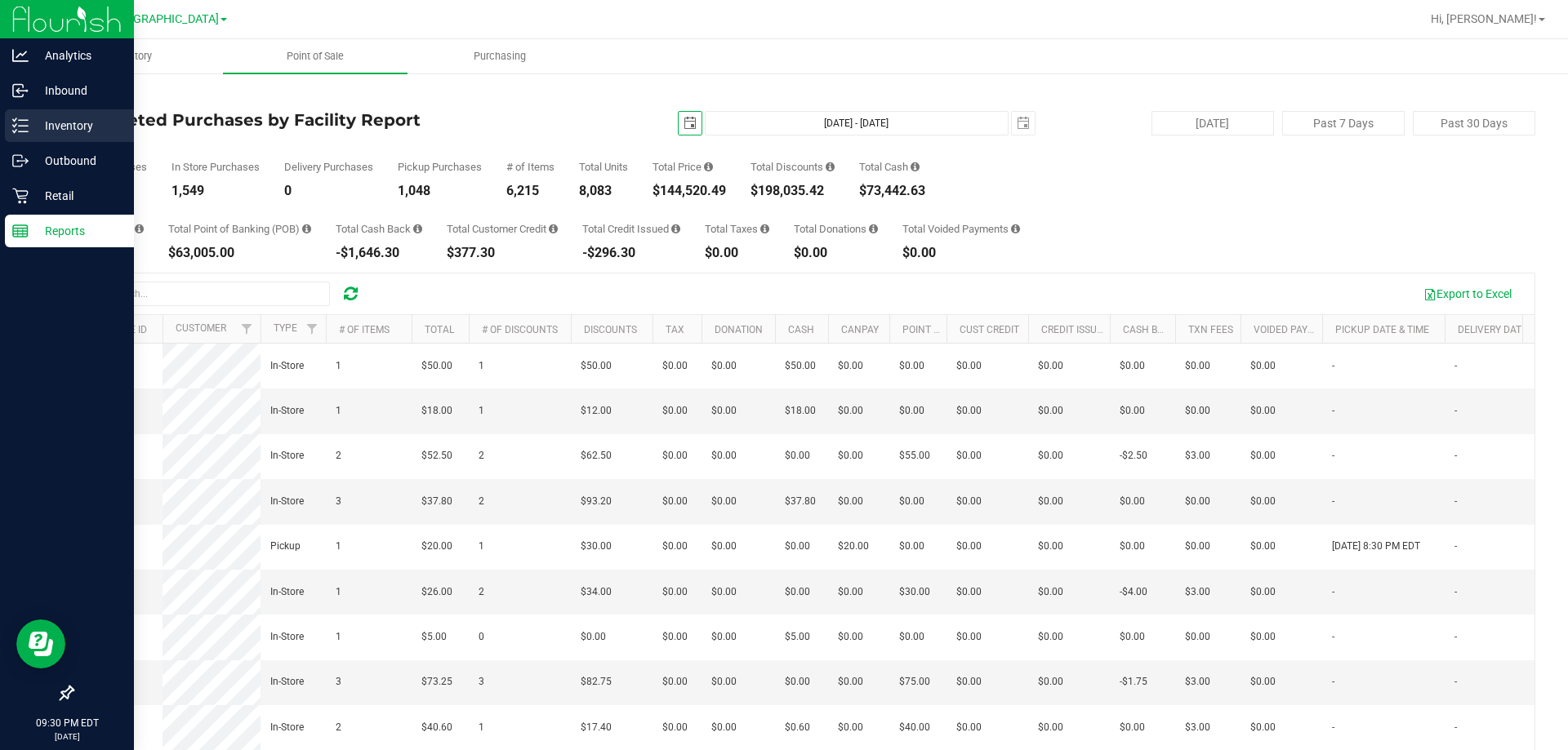
click at [42, 129] on p "Inventory" at bounding box center [77, 126] width 98 height 19
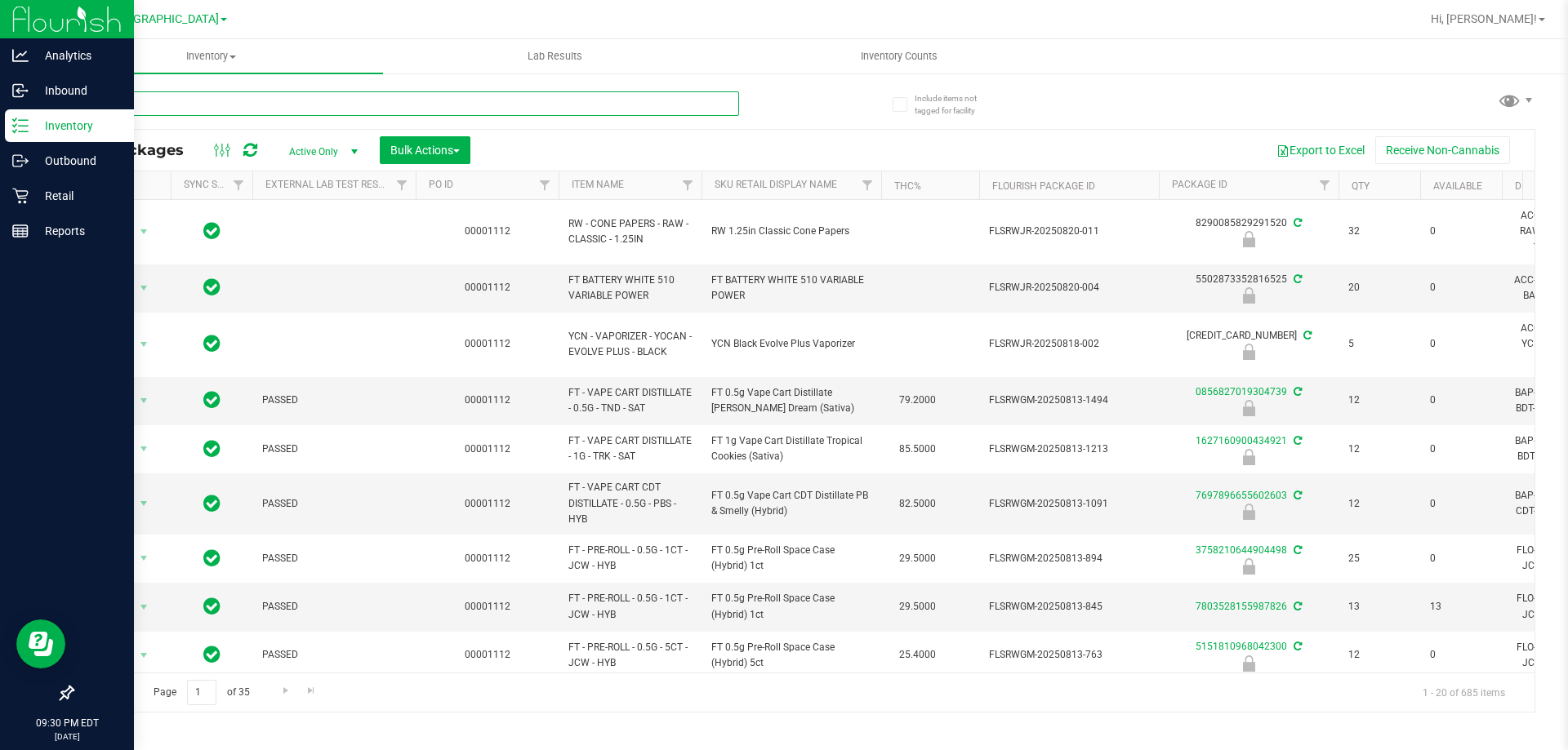
click at [354, 109] on input "text" at bounding box center [405, 104] width 667 height 25
type input "3220155265454333"
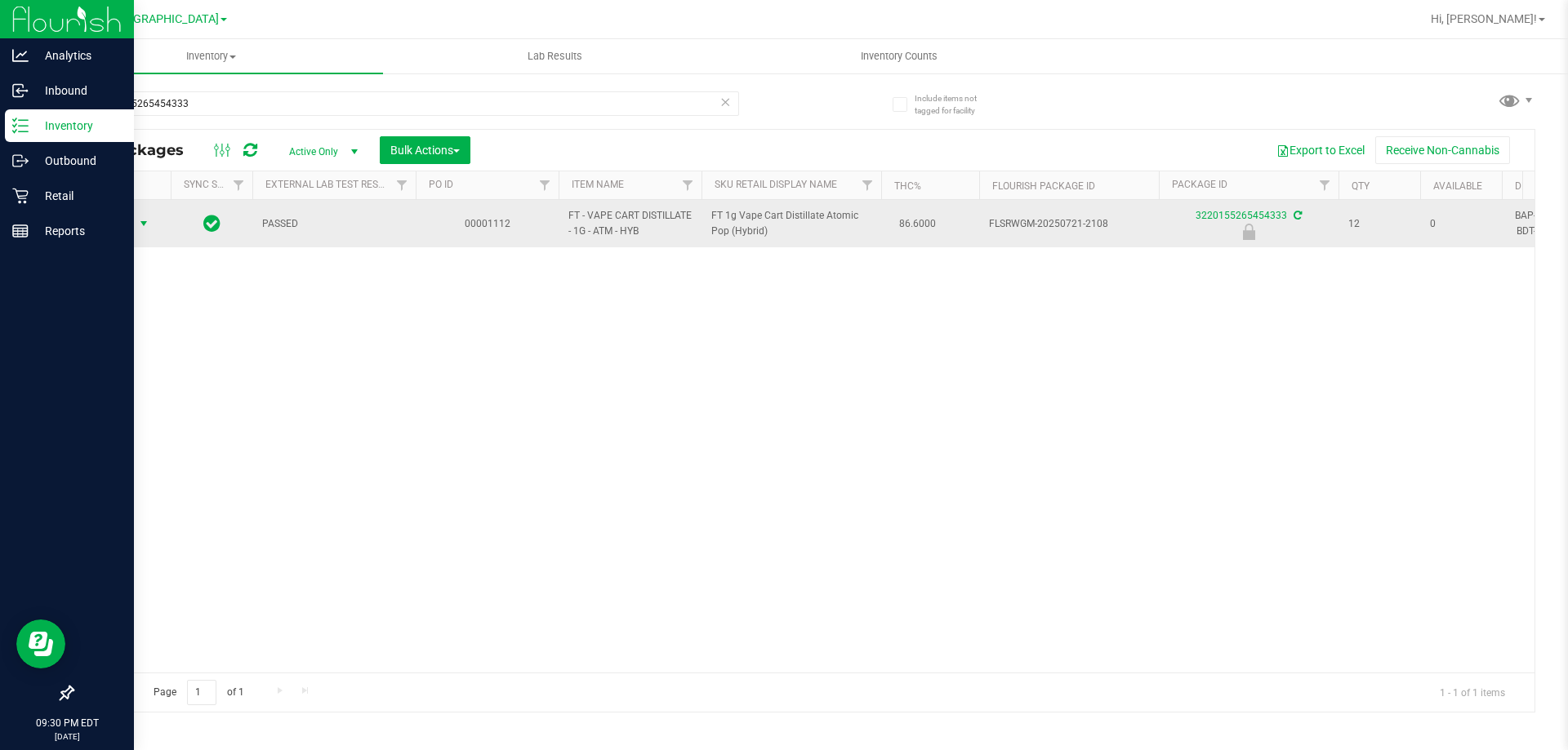
click at [137, 222] on span "select" at bounding box center [143, 223] width 13 height 13
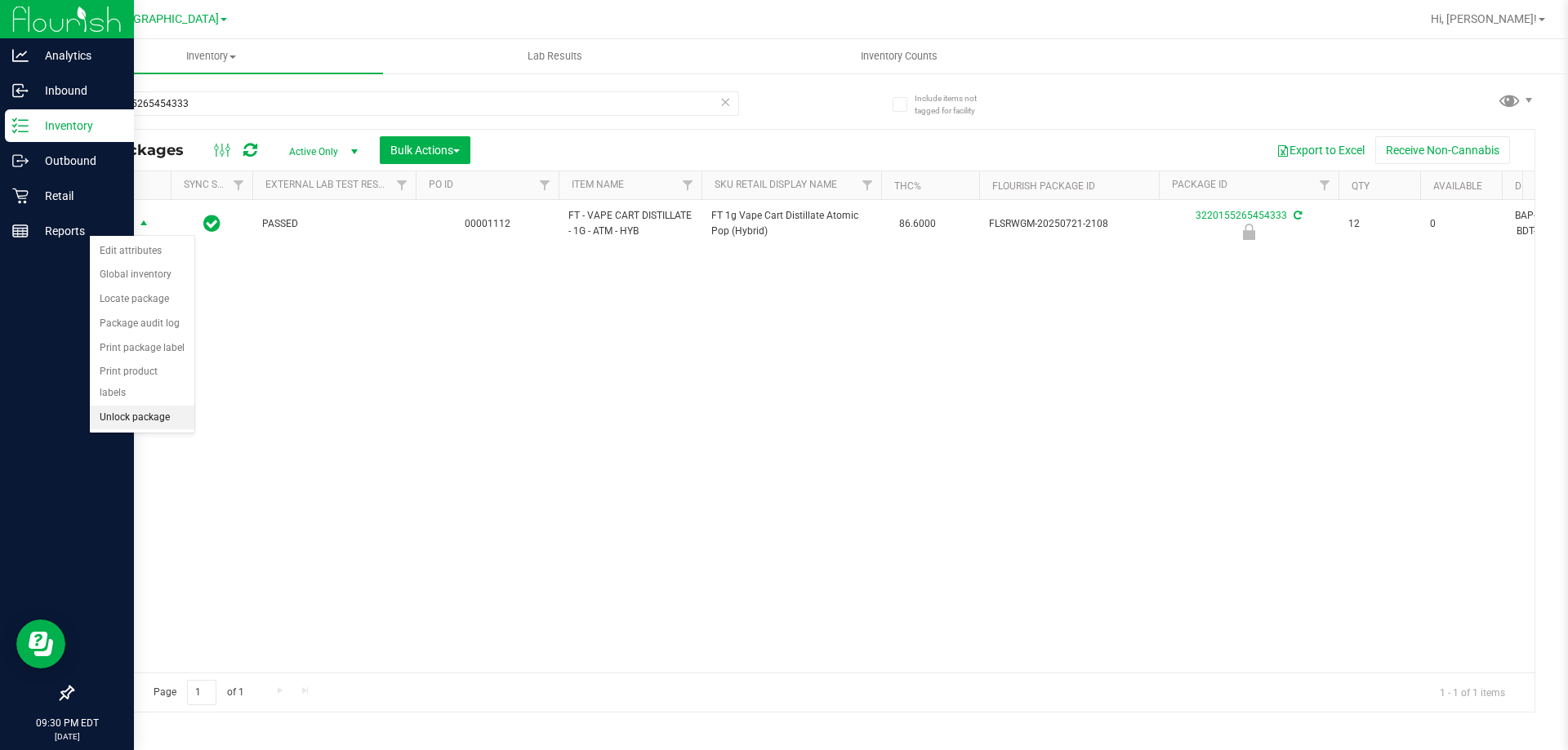
click at [150, 406] on li "Unlock package" at bounding box center [142, 419] width 105 height 25
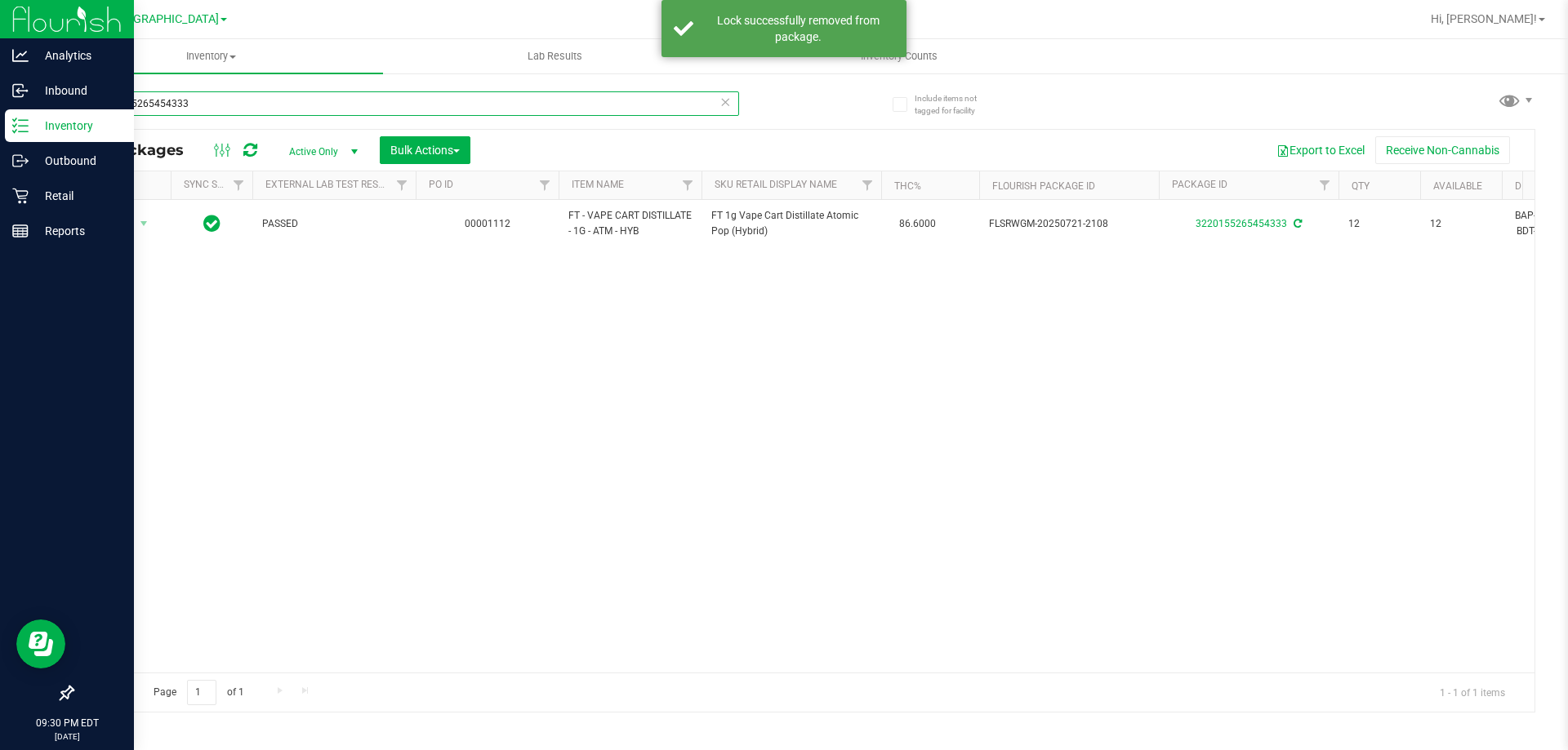
drag, startPoint x: 211, startPoint y: 108, endPoint x: 0, endPoint y: 125, distance: 211.7
click at [0, 125] on div "Analytics Inbound Inventory Outbound Retail Reports 09:30 PM EDT [DATE] 08/21 […" at bounding box center [784, 375] width 1568 height 750
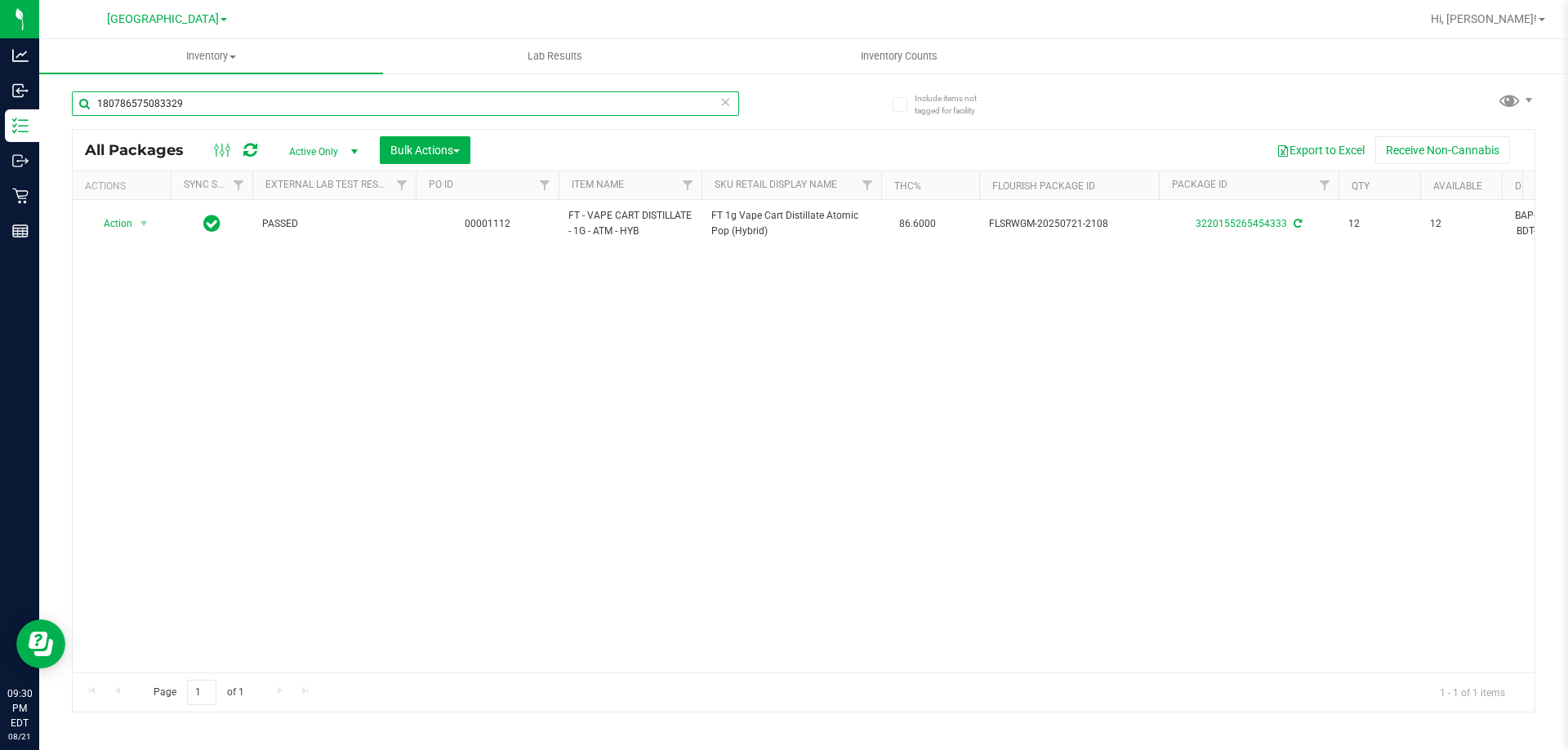
type input "1807865750833293"
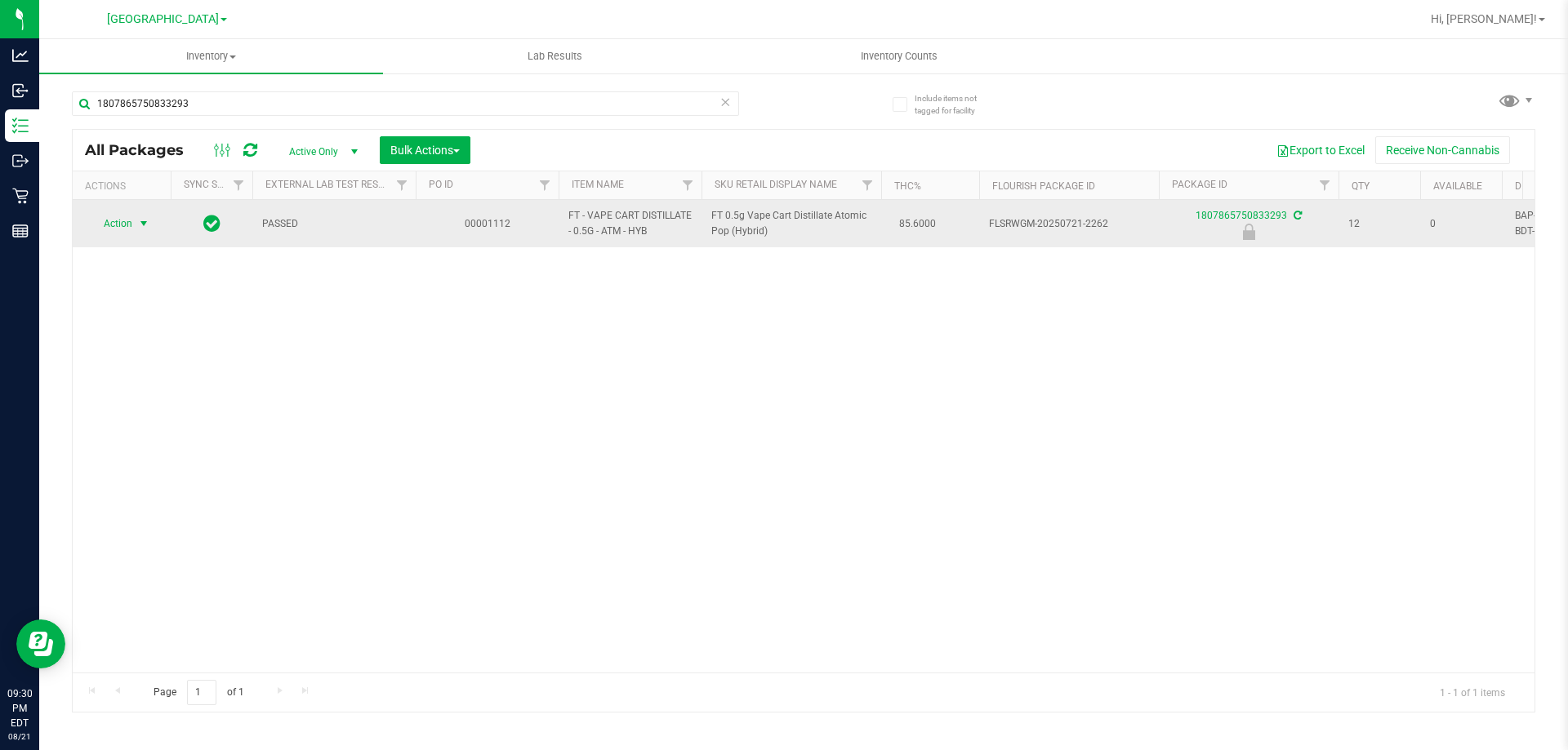
click at [136, 219] on span "select" at bounding box center [143, 223] width 20 height 23
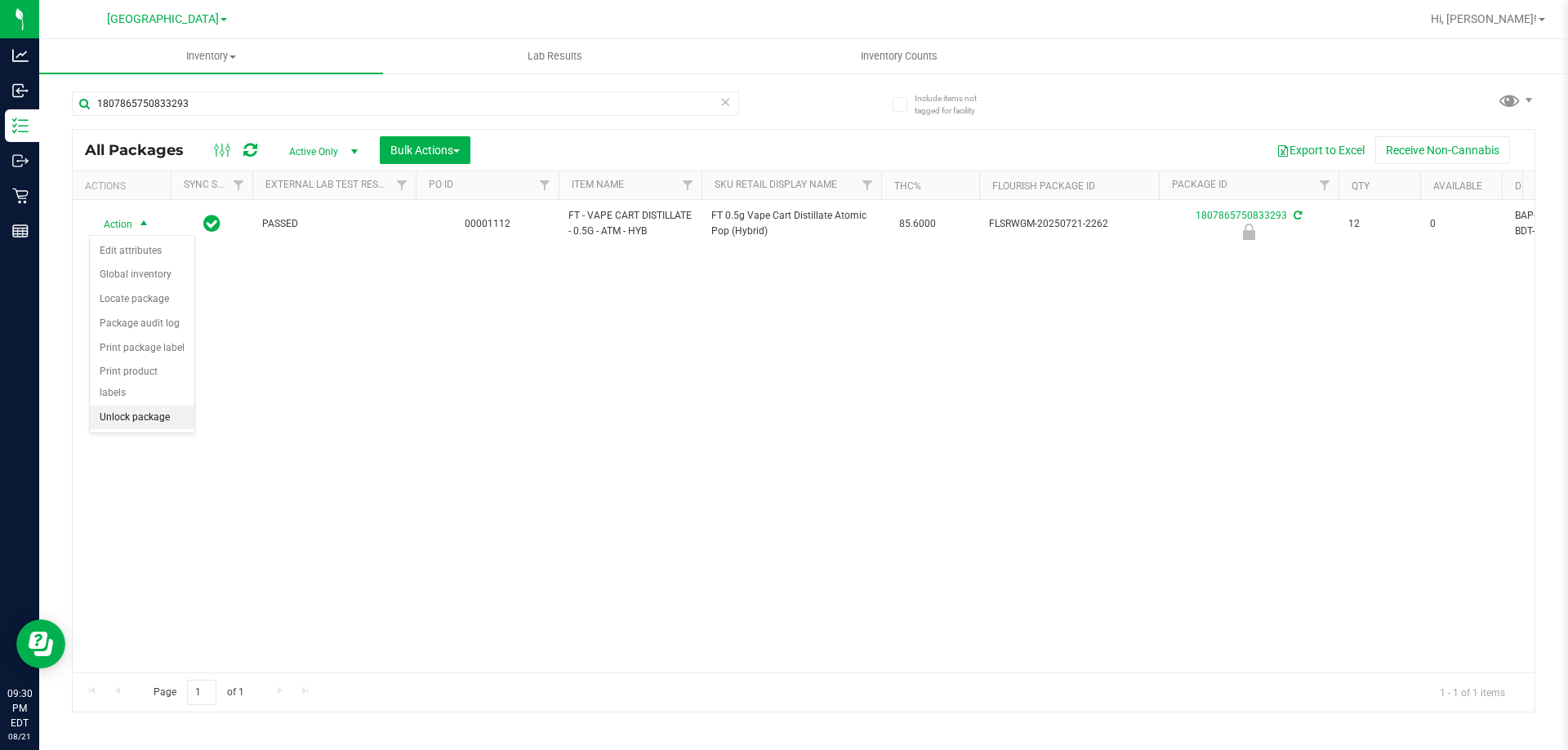
click at [158, 406] on li "Unlock package" at bounding box center [142, 419] width 105 height 25
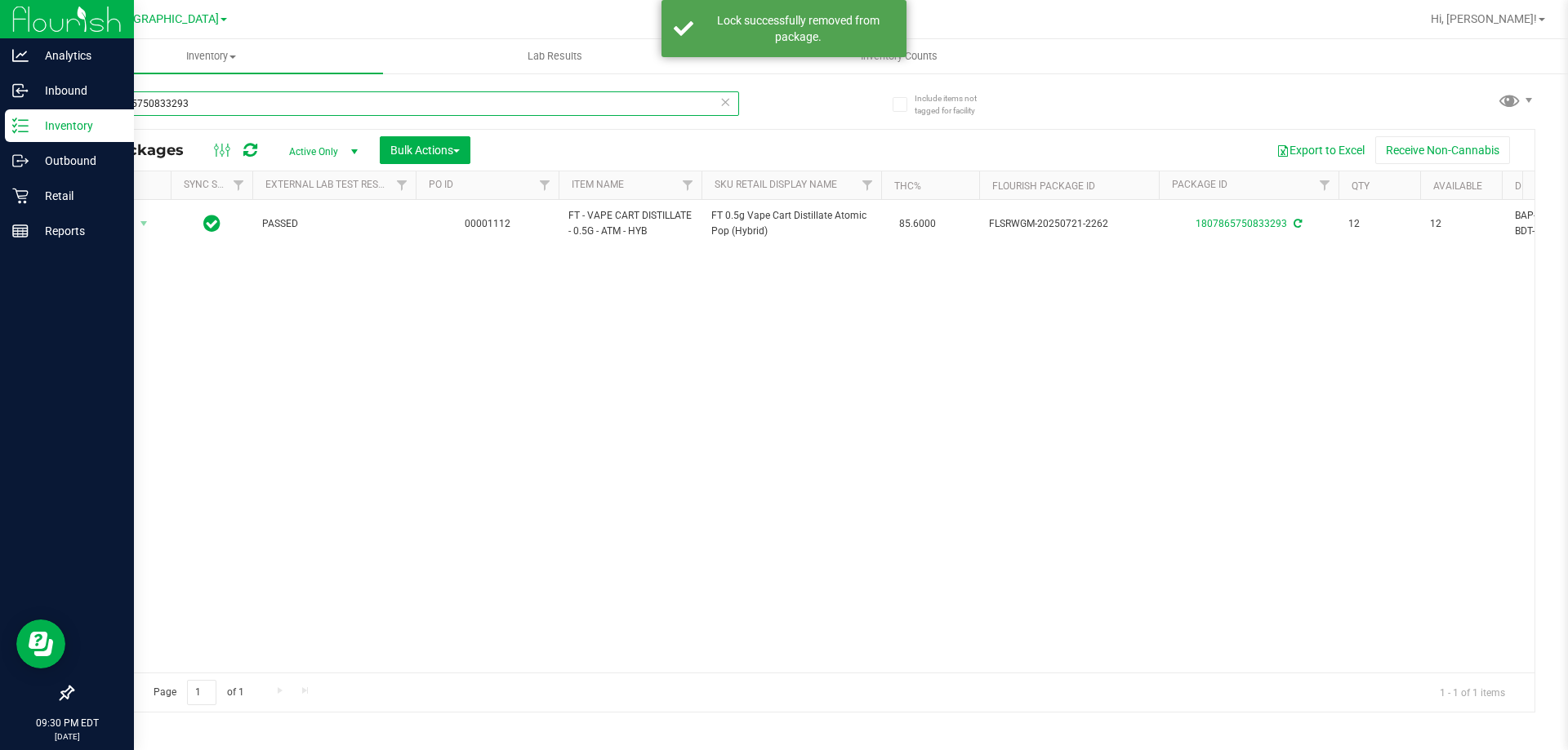
drag, startPoint x: 198, startPoint y: 107, endPoint x: 35, endPoint y: 113, distance: 163.1
click at [21, 119] on div "Analytics Inbound Inventory Outbound Retail Reports 09:30 PM EDT [DATE] 08/21 […" at bounding box center [784, 375] width 1568 height 750
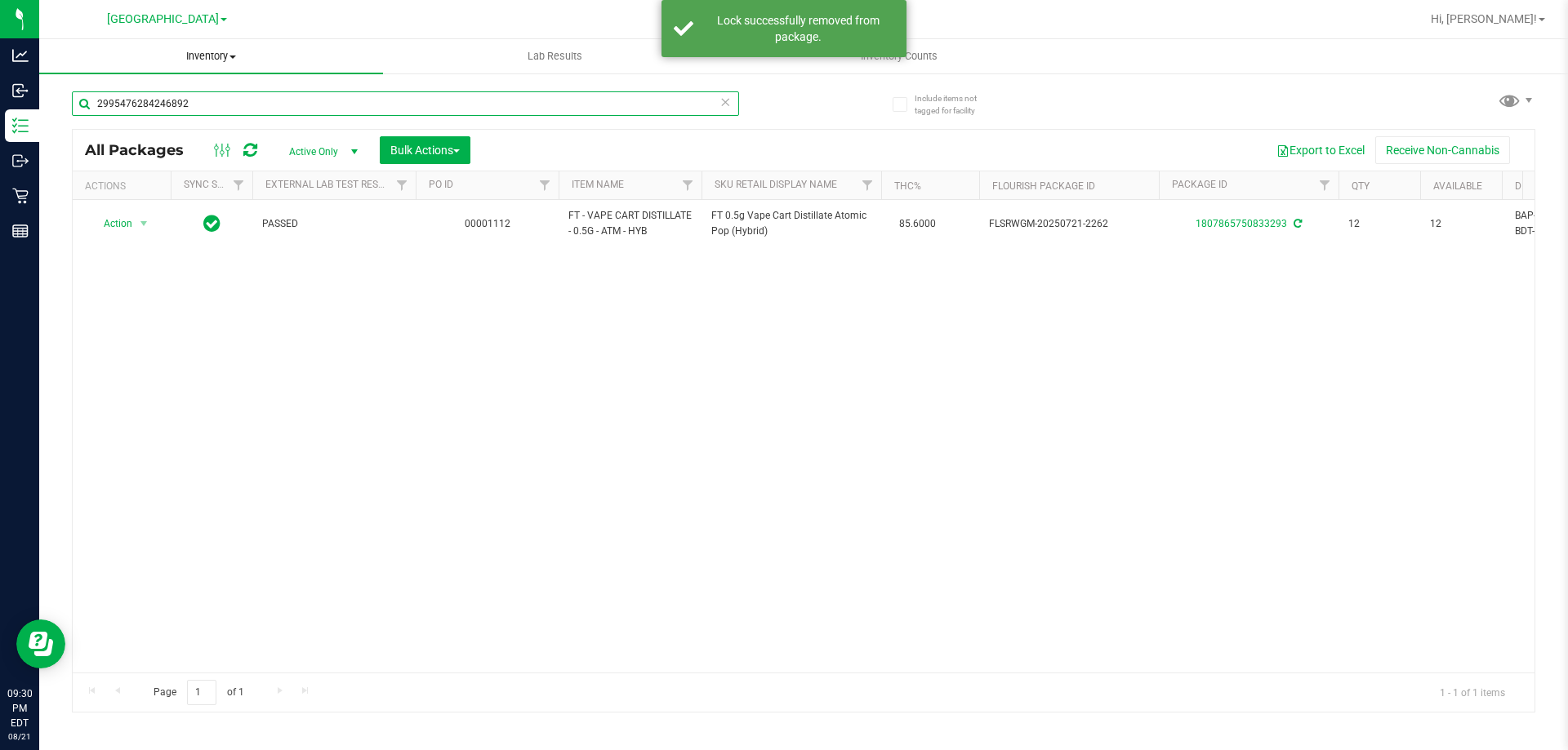
type input "2995476284246892"
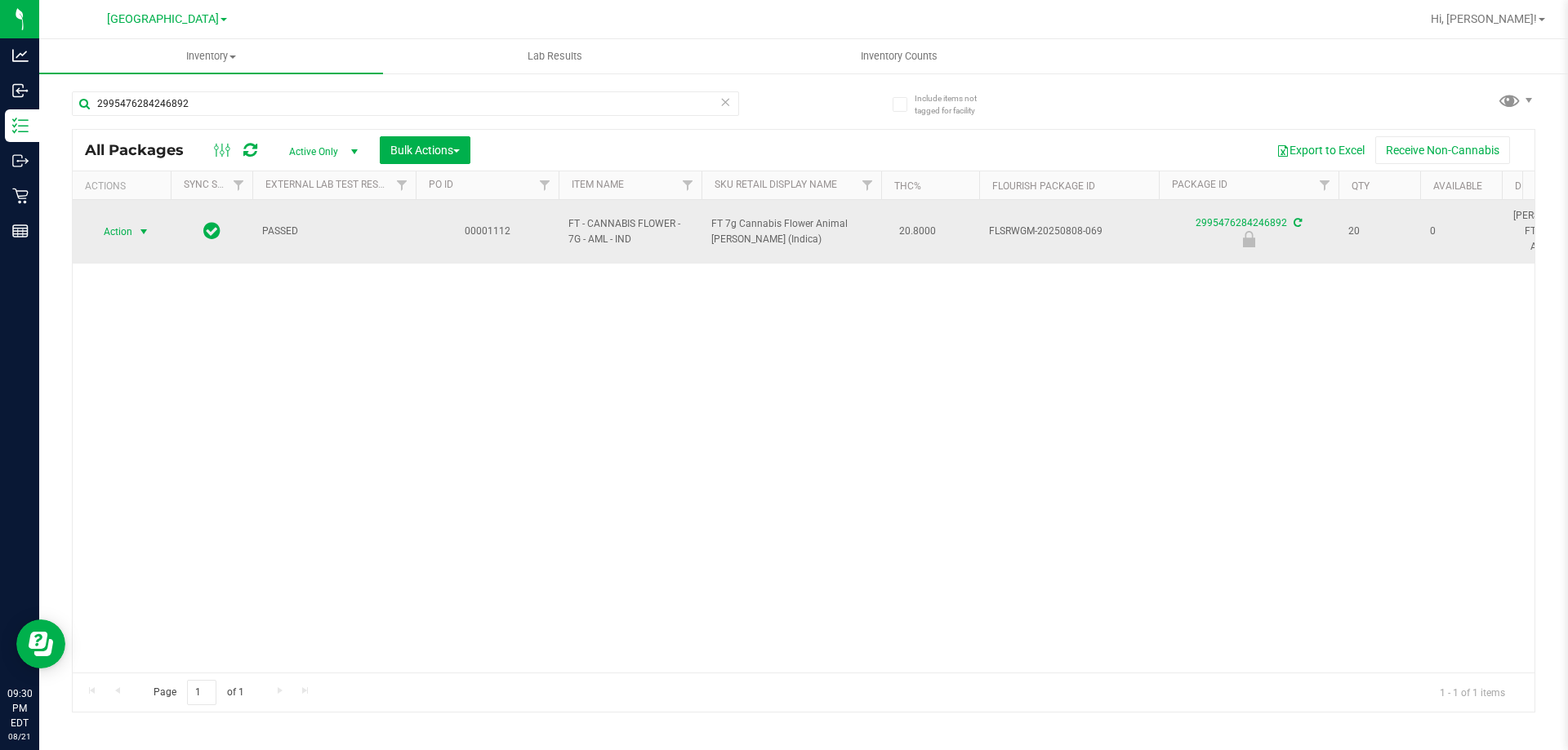
click at [136, 225] on span "select" at bounding box center [143, 232] width 20 height 23
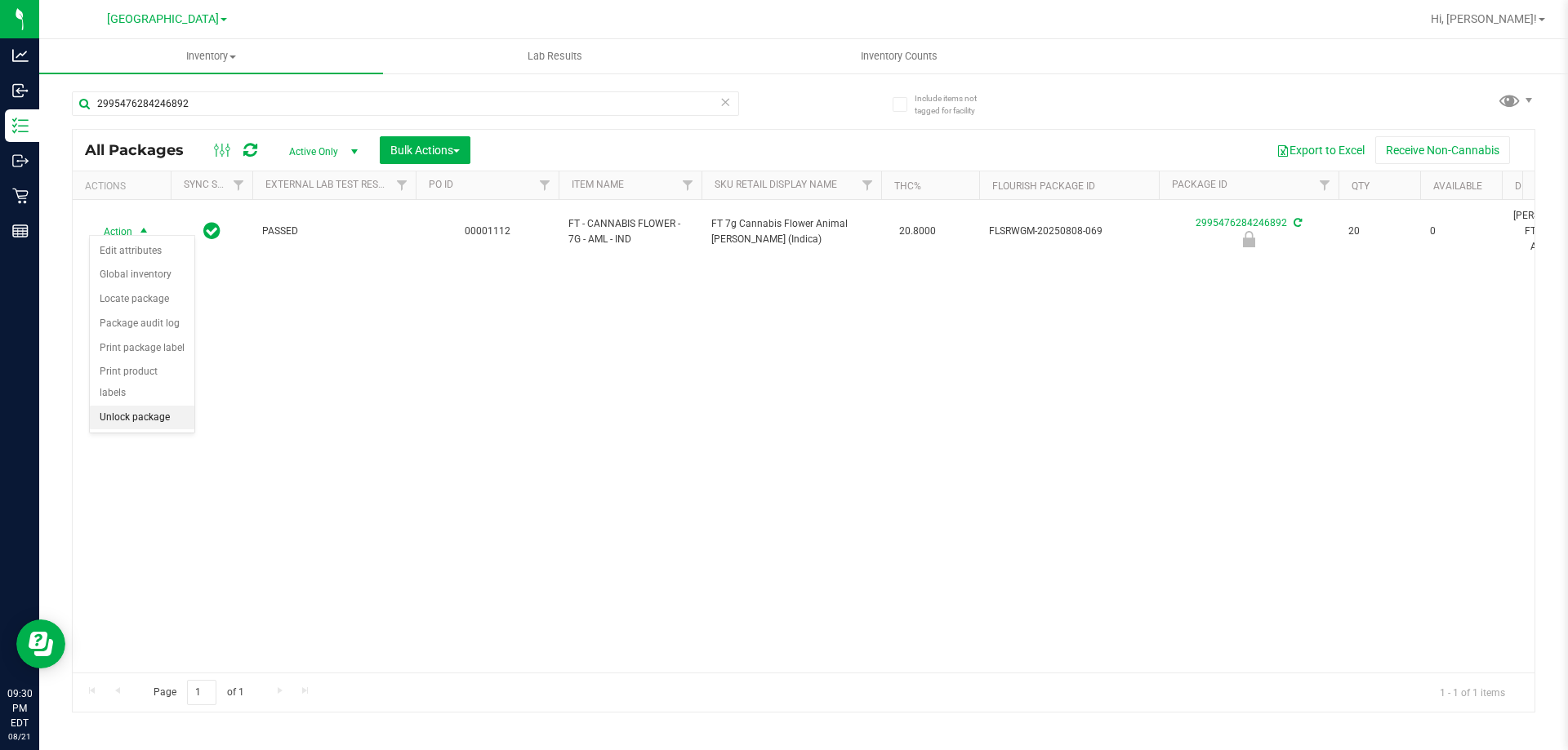
click at [140, 406] on li "Unlock package" at bounding box center [142, 419] width 105 height 25
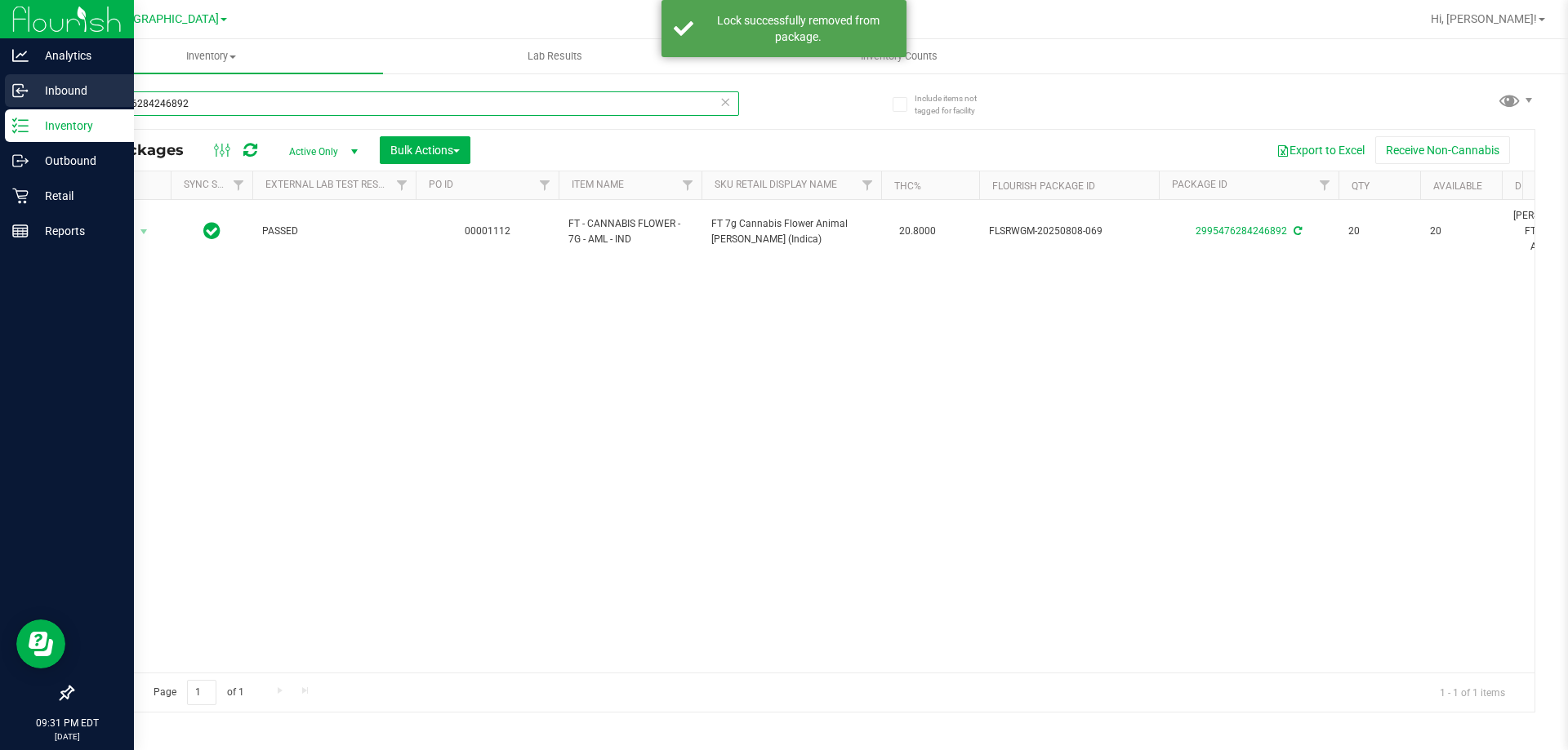
drag, startPoint x: 237, startPoint y: 111, endPoint x: 0, endPoint y: 107, distance: 237.0
click at [0, 107] on div "Analytics Inbound Inventory Outbound Retail Reports 09:31 PM EDT [DATE] 08/21 […" at bounding box center [784, 375] width 1568 height 750
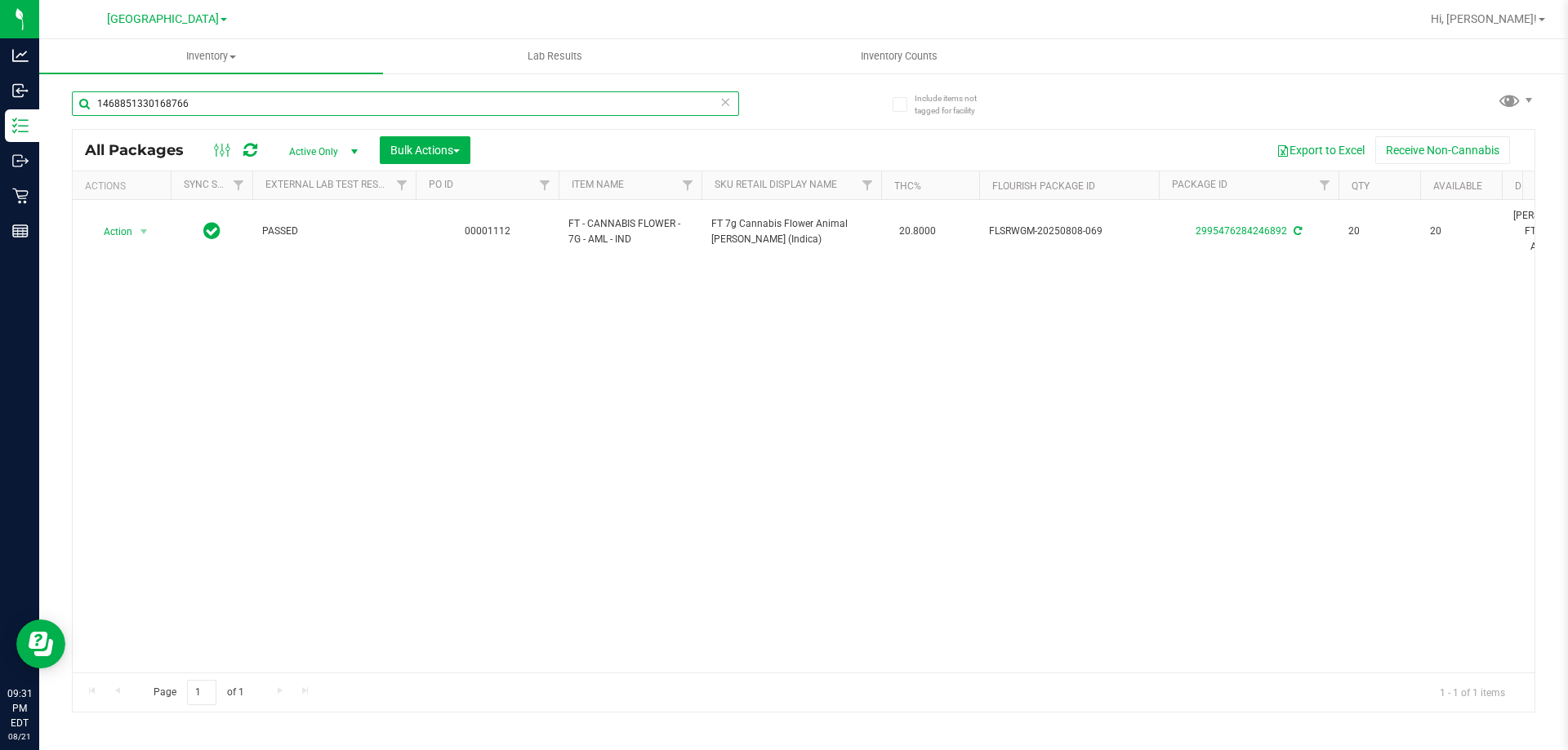
type input "1468851330168766"
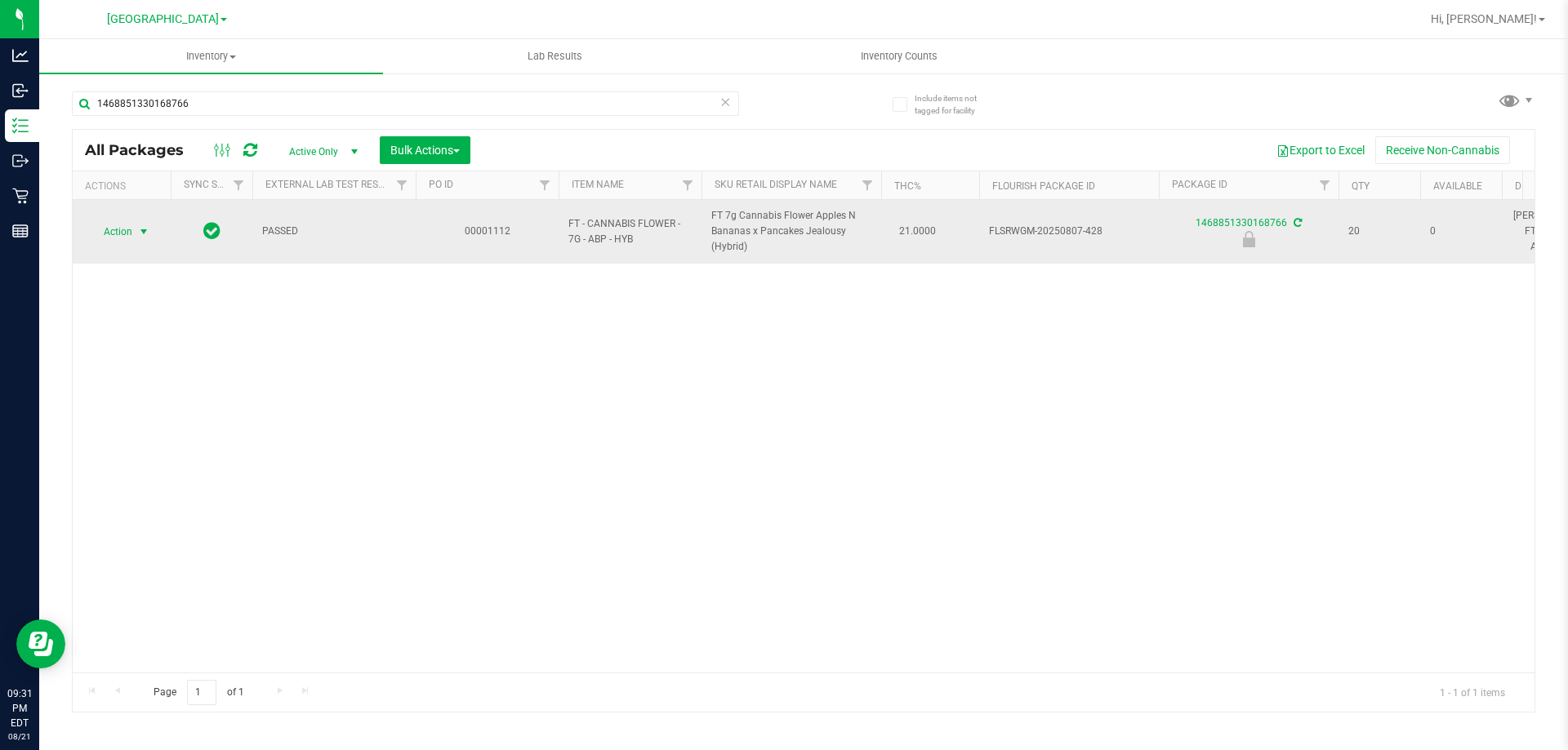
click at [141, 225] on span "select" at bounding box center [143, 231] width 13 height 13
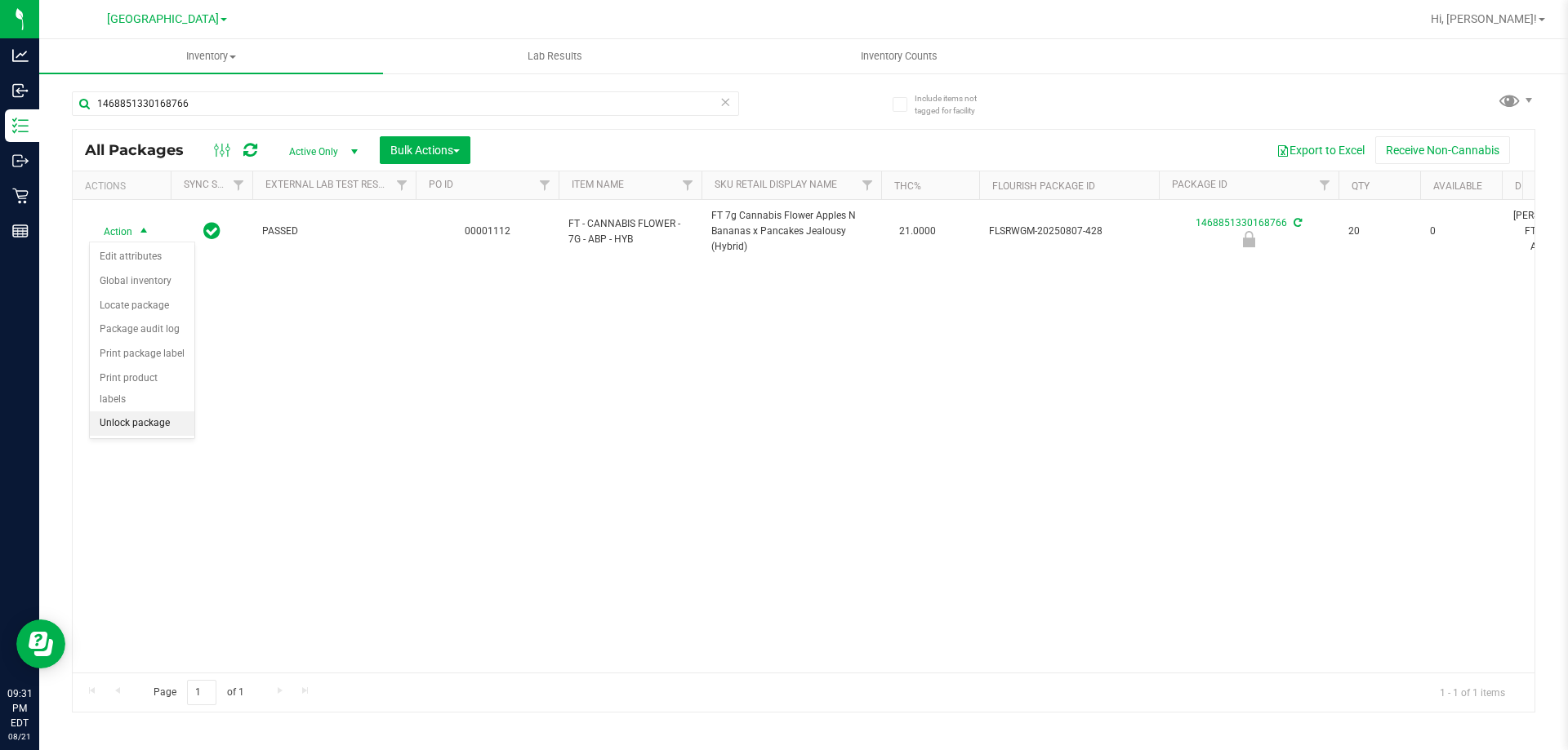
click at [153, 411] on li "Unlock package" at bounding box center [142, 424] width 105 height 25
